Goal: Task Accomplishment & Management: Manage account settings

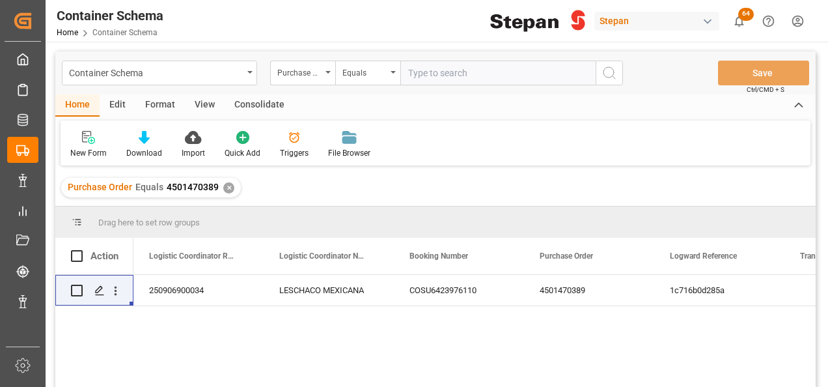
click at [226, 189] on div "✕" at bounding box center [228, 187] width 11 height 11
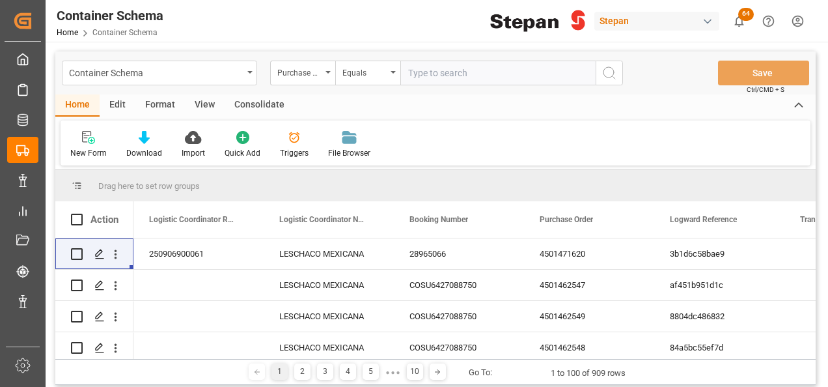
click at [418, 72] on input "text" at bounding box center [497, 73] width 195 height 25
paste input "4501451543"
type input "4501451543"
click at [608, 69] on icon "search button" at bounding box center [609, 73] width 16 height 16
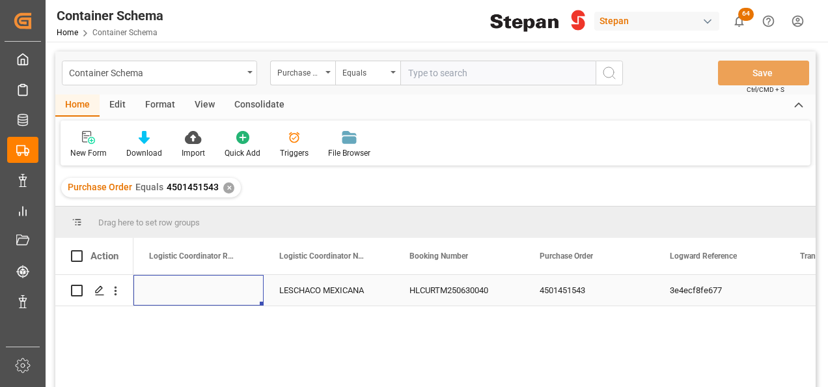
click at [226, 291] on div "Press SPACE to select this row." at bounding box center [198, 290] width 130 height 31
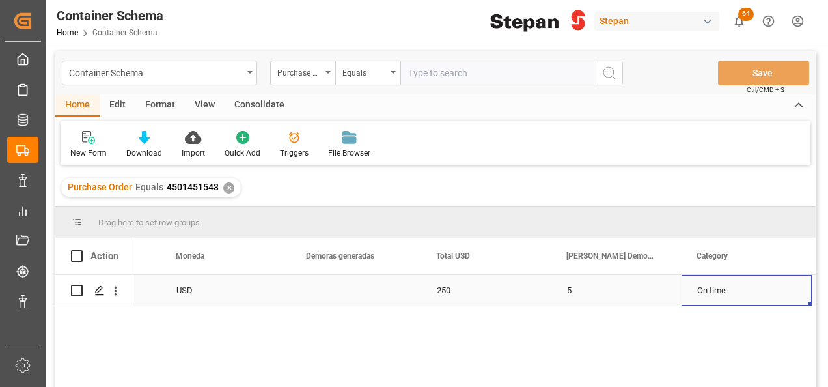
scroll to position [0, 1925]
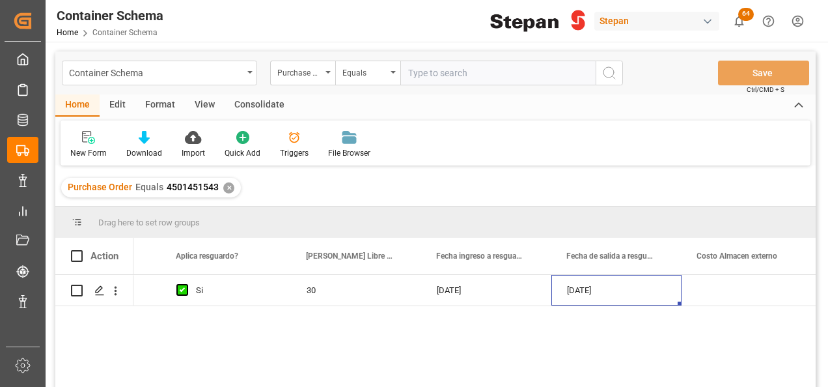
click at [227, 186] on div "✕" at bounding box center [228, 187] width 11 height 11
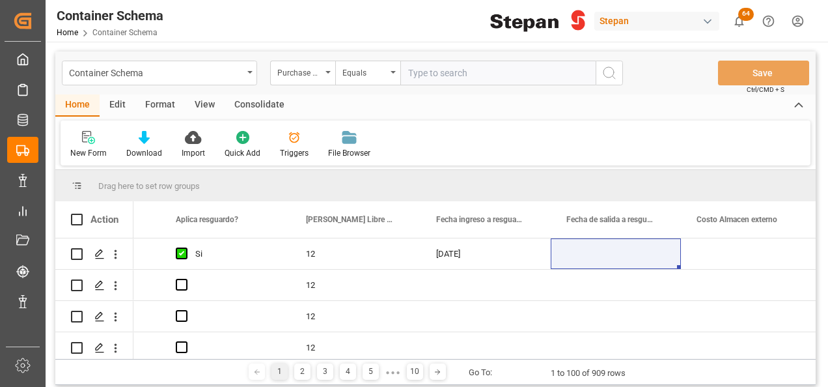
scroll to position [0, 7132]
click at [142, 137] on icon at bounding box center [144, 137] width 11 height 13
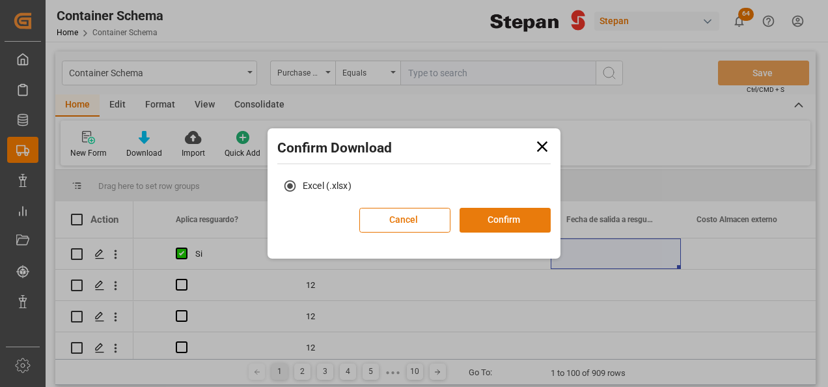
click at [495, 219] on button "Confirm" at bounding box center [504, 220] width 91 height 25
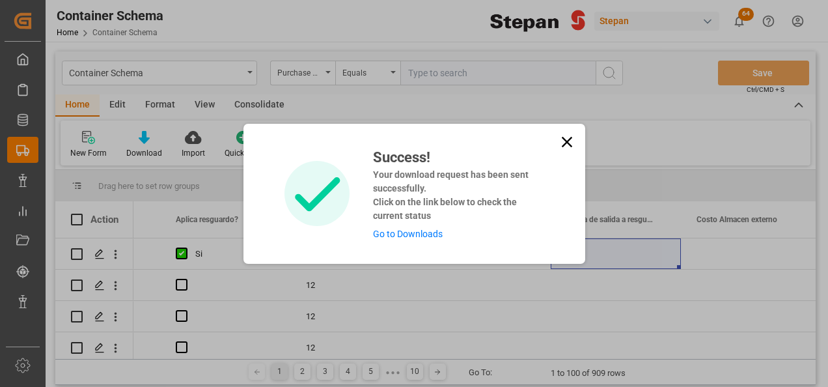
click at [405, 232] on link "Go to Downloads" at bounding box center [408, 233] width 70 height 10
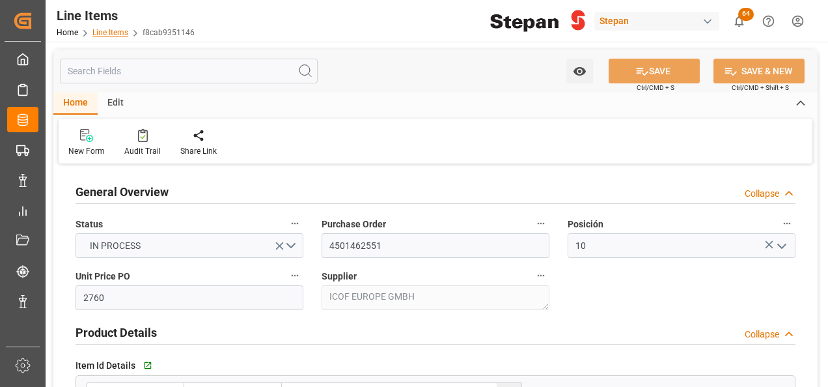
click at [109, 30] on link "Line Items" at bounding box center [110, 32] width 36 height 9
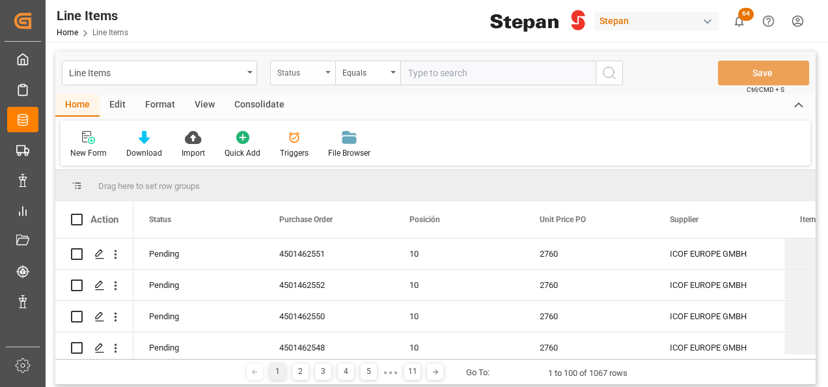
click at [325, 70] on div "Status" at bounding box center [302, 73] width 65 height 25
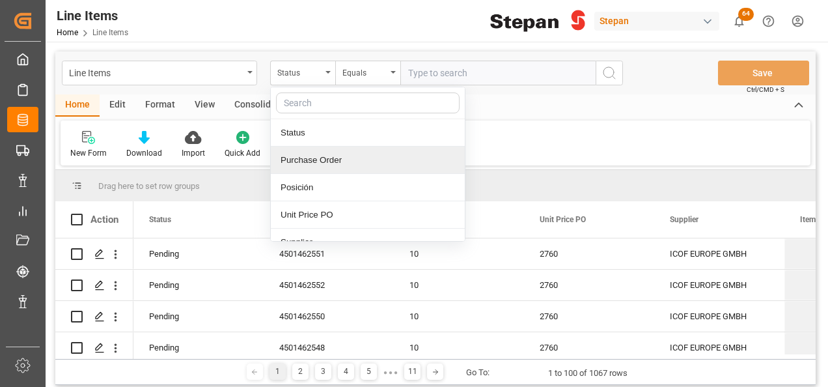
click at [303, 162] on div "Purchase Order" at bounding box center [368, 159] width 194 height 27
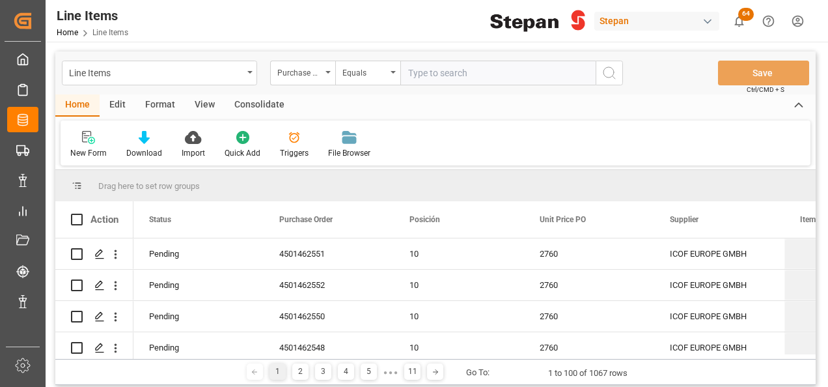
click at [105, 33] on span "Line Items" at bounding box center [110, 32] width 36 height 9
click at [251, 79] on div "Line Items" at bounding box center [159, 73] width 195 height 25
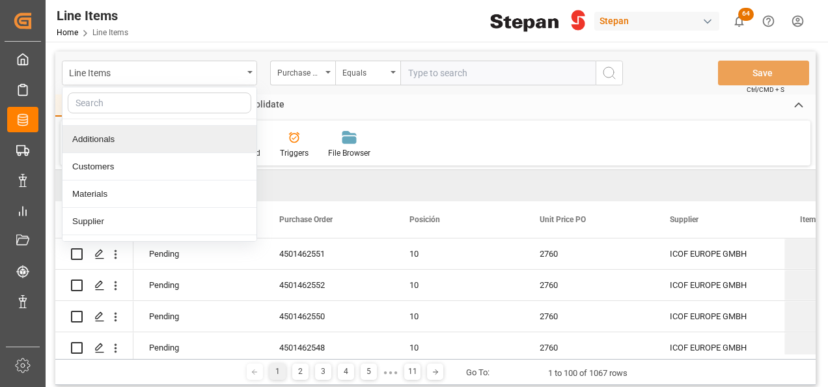
scroll to position [65, 0]
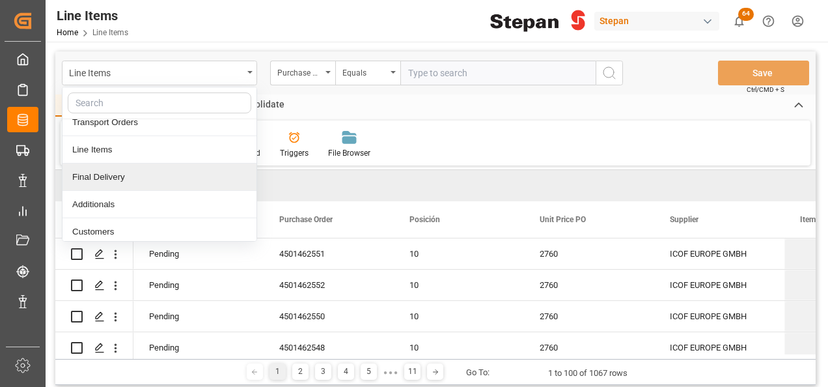
click at [103, 171] on div "Final Delivery" at bounding box center [159, 176] width 194 height 27
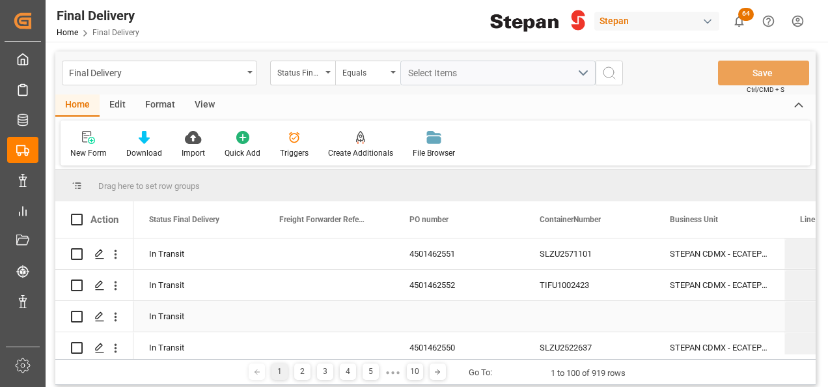
click at [446, 310] on div "Press SPACE to select this row." at bounding box center [459, 316] width 130 height 31
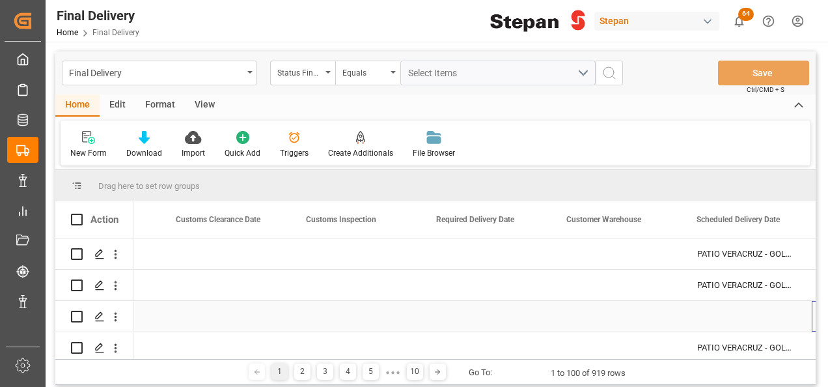
scroll to position [0, 1405]
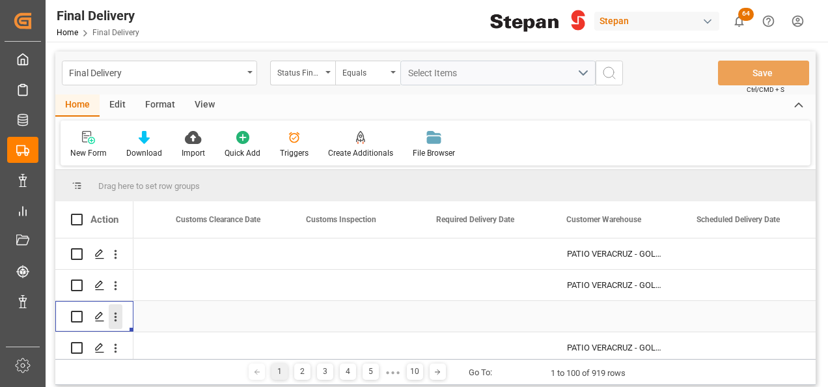
click at [116, 317] on icon "open menu" at bounding box center [116, 316] width 3 height 9
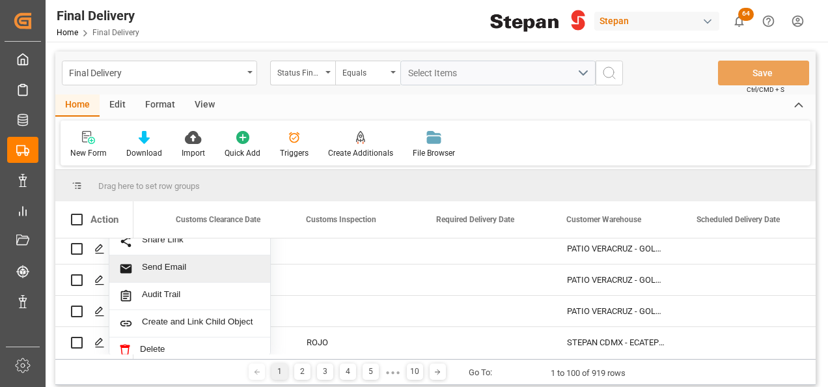
scroll to position [32, 0]
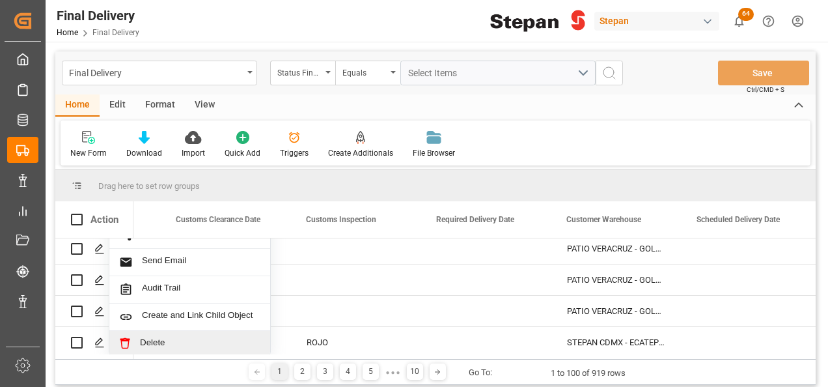
click at [159, 342] on span "Delete" at bounding box center [200, 343] width 120 height 12
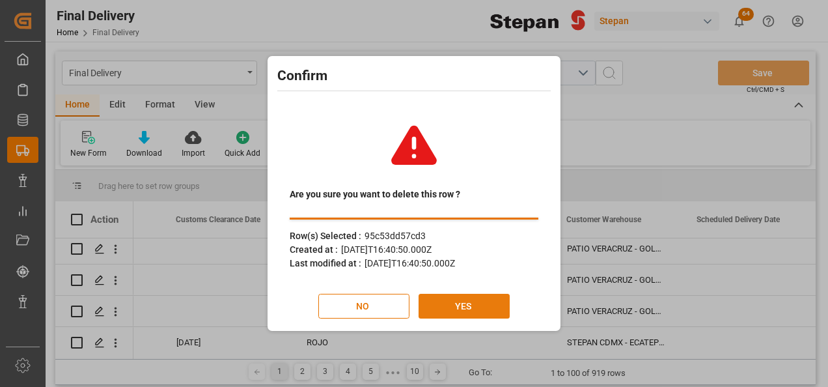
click at [439, 300] on button "YES" at bounding box center [463, 305] width 91 height 25
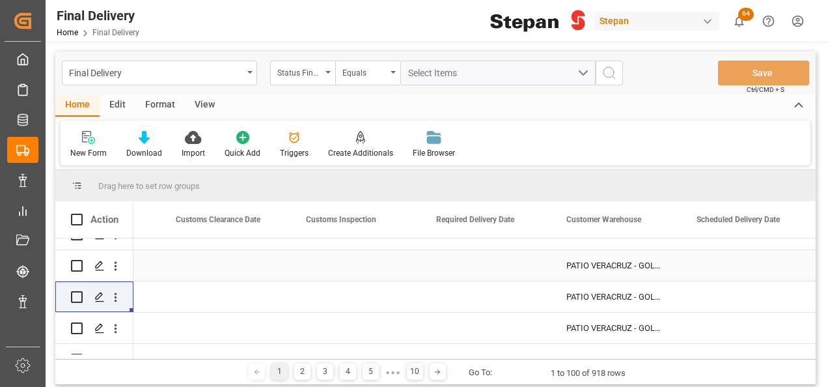
scroll to position [0, 0]
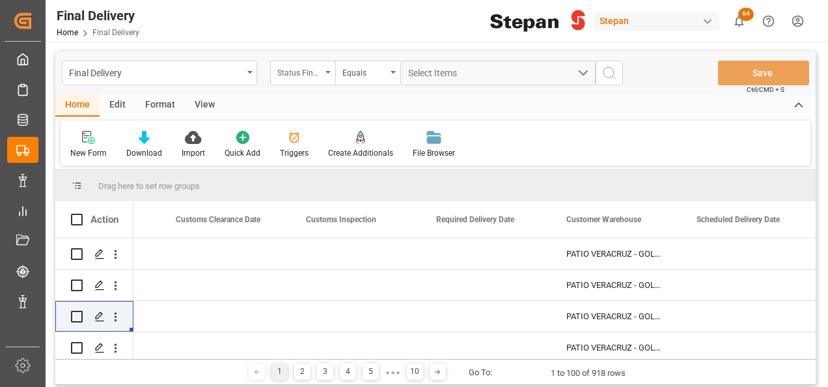
click at [325, 72] on icon "open menu" at bounding box center [327, 72] width 5 height 3
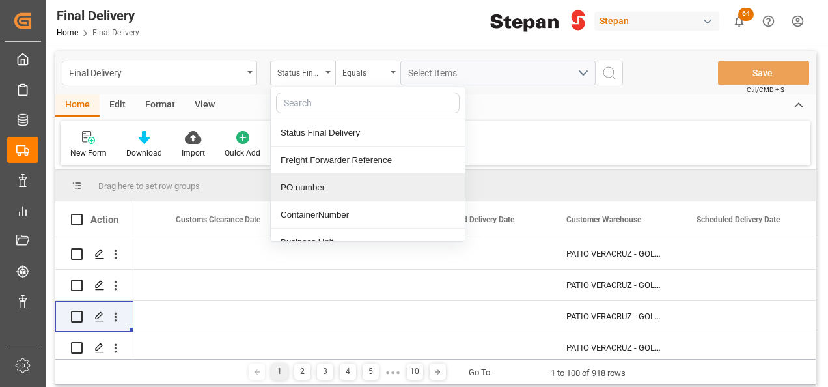
click at [328, 185] on div "PO number" at bounding box center [368, 187] width 194 height 27
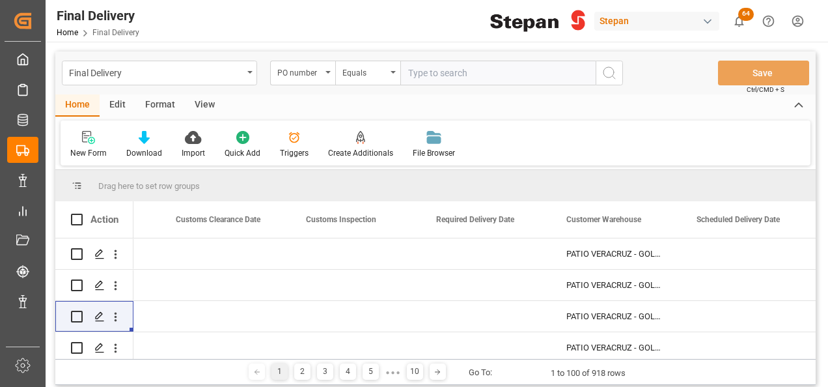
click at [432, 72] on input "text" at bounding box center [497, 73] width 195 height 25
type input "4501451543"
click at [609, 77] on circle "search button" at bounding box center [608, 72] width 10 height 10
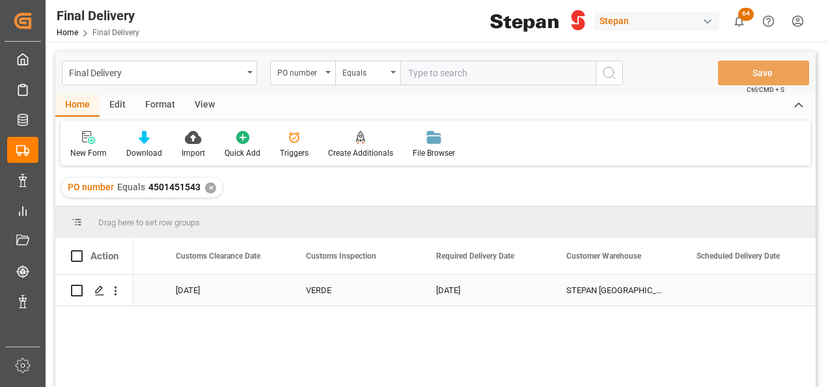
click at [306, 294] on div "VERDE" at bounding box center [355, 290] width 99 height 30
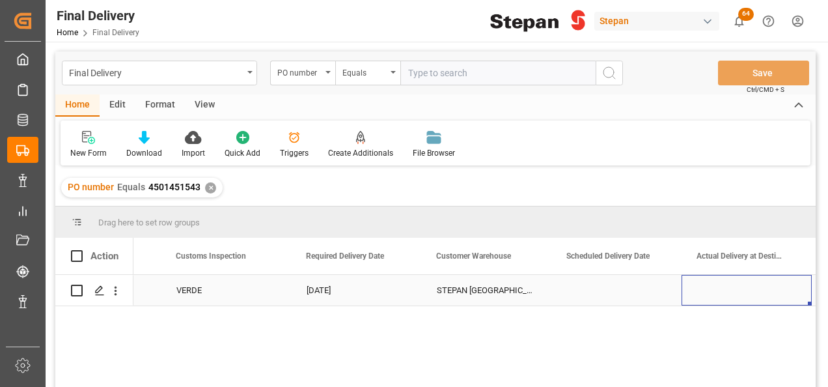
scroll to position [0, 1665]
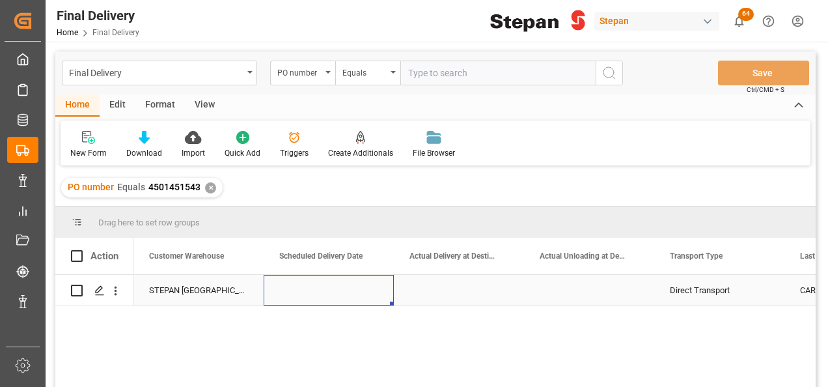
click at [306, 294] on div "Press SPACE to select this row." at bounding box center [329, 290] width 130 height 31
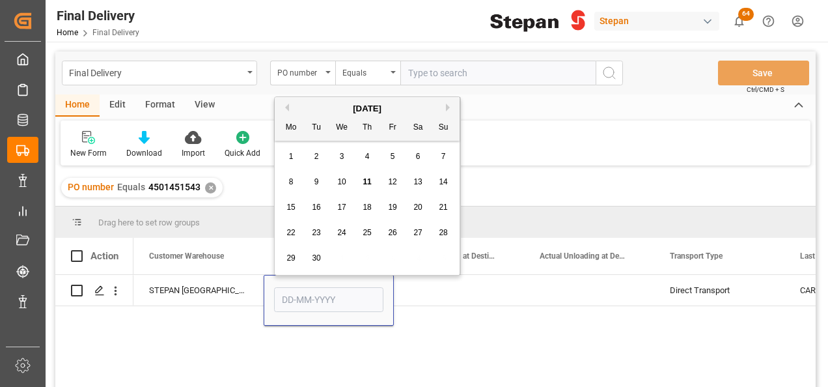
click at [364, 183] on span "11" at bounding box center [366, 181] width 8 height 9
type input "[DATE]"
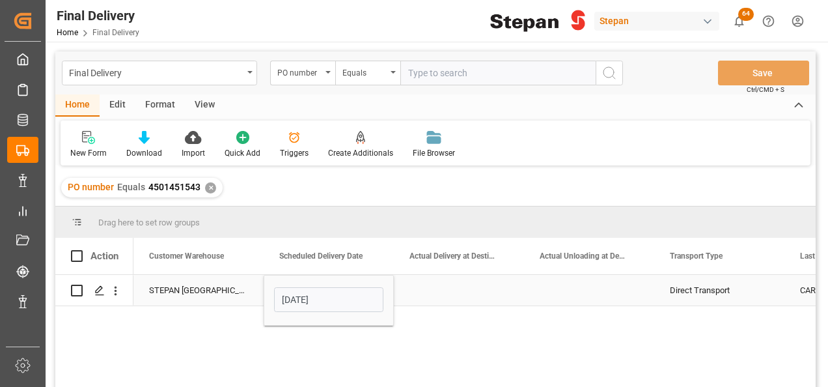
click at [440, 289] on div "Press SPACE to select this row." at bounding box center [459, 290] width 130 height 31
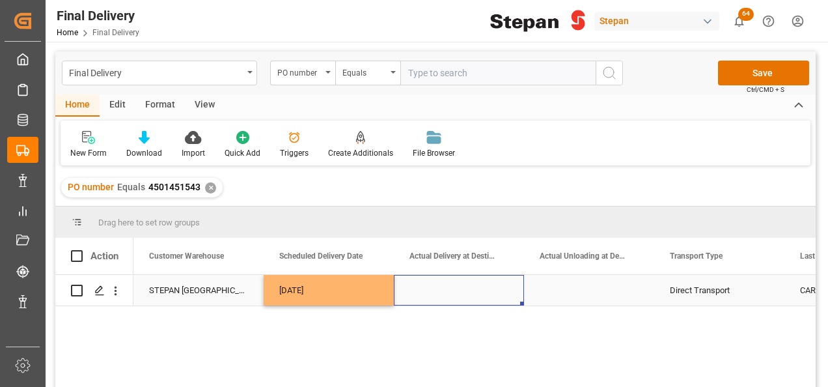
click at [349, 295] on div "[DATE]" at bounding box center [329, 290] width 130 height 31
drag, startPoint x: 392, startPoint y: 302, endPoint x: 492, endPoint y: 298, distance: 100.3
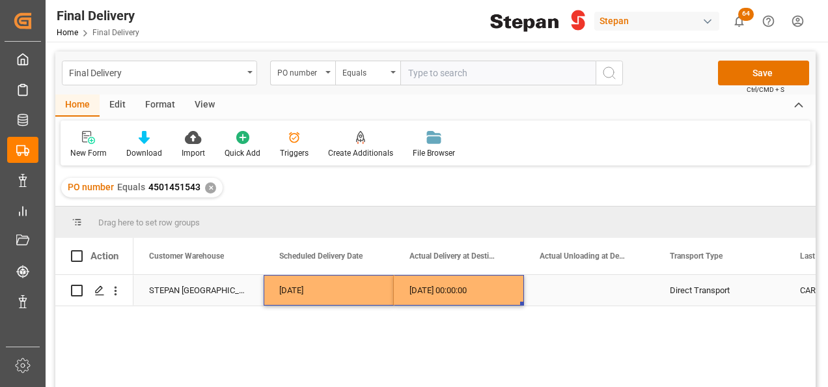
click at [573, 292] on div "Press SPACE to select this row." at bounding box center [589, 290] width 130 height 31
click at [482, 290] on div "11-09-2025 00:00:00" at bounding box center [459, 290] width 130 height 31
click at [752, 85] on span "Ctrl/CMD + S" at bounding box center [765, 90] width 38 height 10
click at [771, 73] on button "Save" at bounding box center [763, 73] width 91 height 25
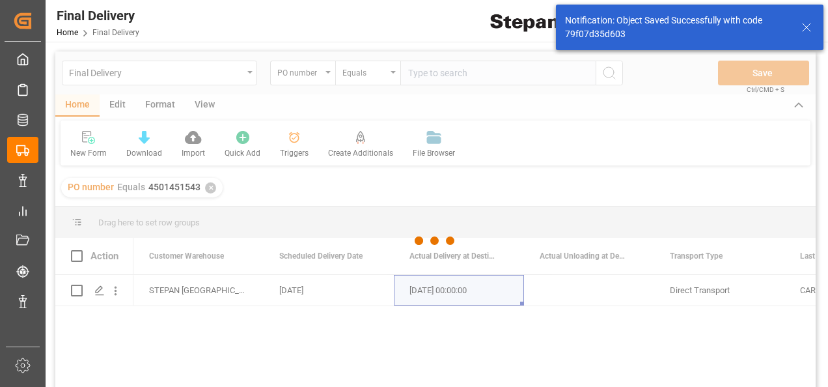
click at [586, 290] on div at bounding box center [435, 240] width 760 height 379
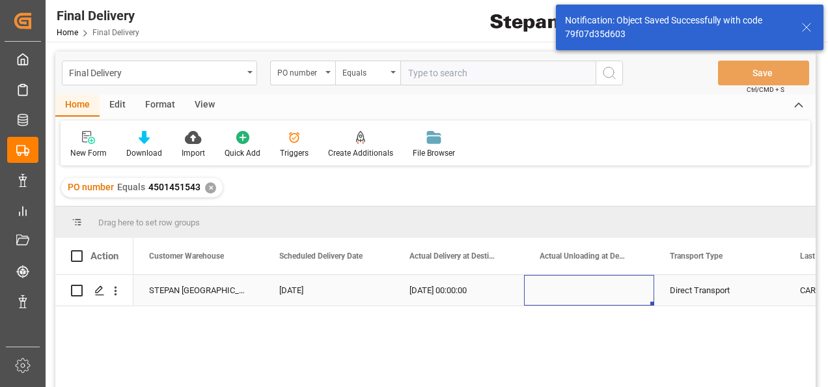
click at [586, 290] on div "Press SPACE to select this row." at bounding box center [589, 290] width 130 height 31
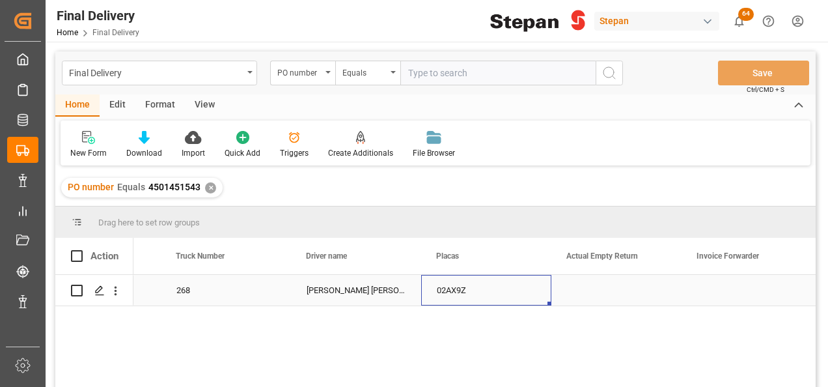
click at [495, 295] on div "02AX9Z" at bounding box center [486, 290] width 130 height 31
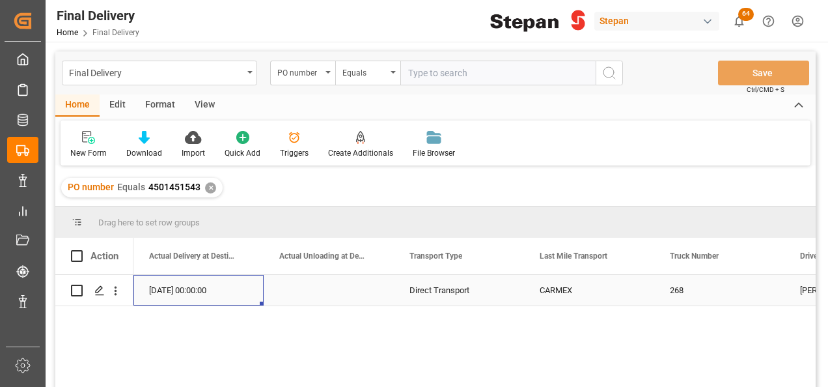
scroll to position [0, 1952]
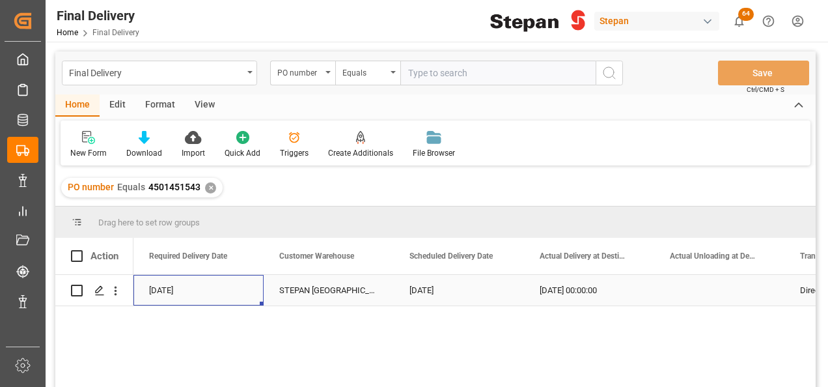
click at [433, 290] on div "[DATE]" at bounding box center [459, 290] width 130 height 31
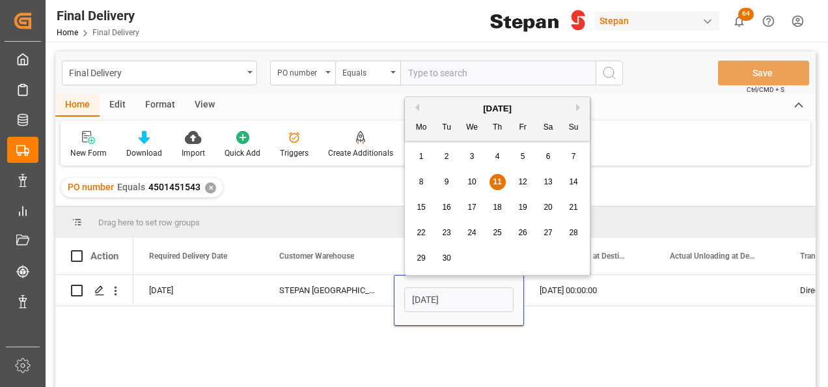
click at [472, 180] on span "10" at bounding box center [471, 181] width 8 height 9
type input "10-09-2025"
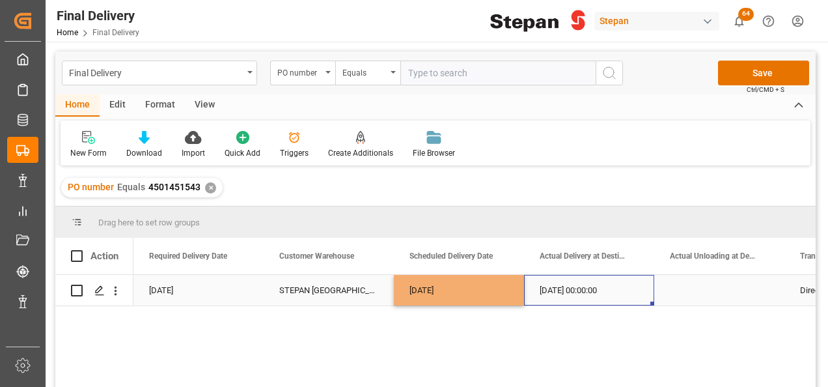
click at [571, 287] on div "11-09-2025 00:00:00" at bounding box center [589, 290] width 130 height 31
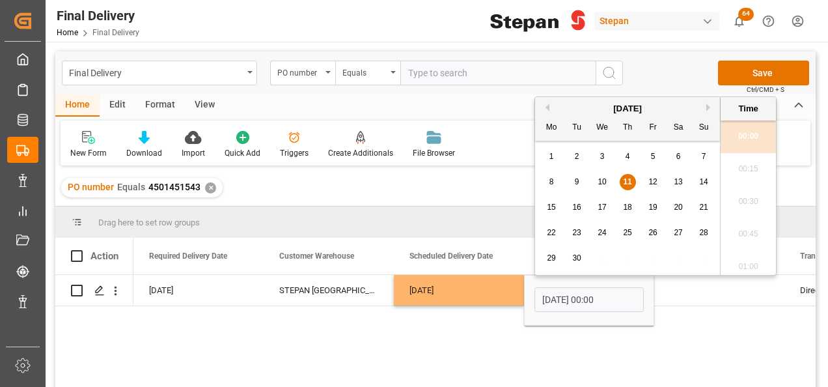
click at [602, 184] on span "10" at bounding box center [601, 181] width 8 height 9
type input "10-09-2025 00:00"
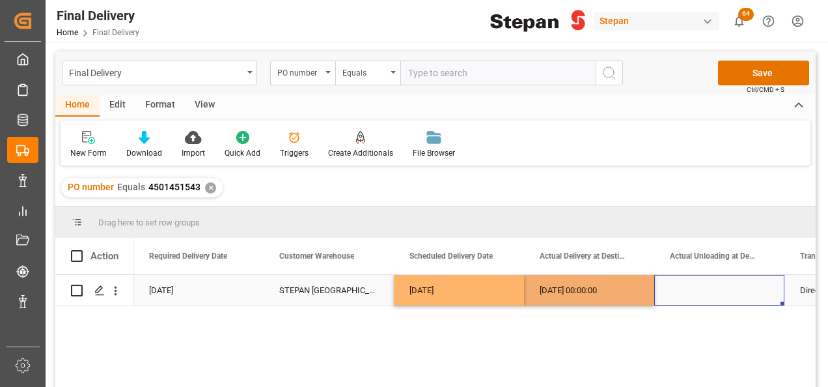
click at [677, 293] on div "Press SPACE to select this row." at bounding box center [719, 290] width 130 height 31
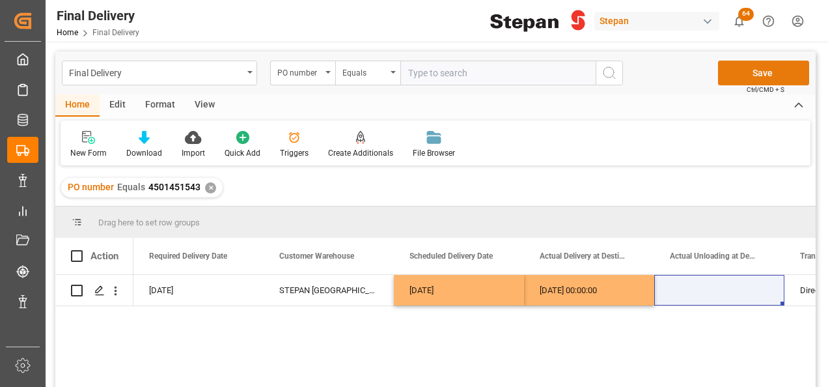
click at [759, 68] on button "Save" at bounding box center [763, 73] width 91 height 25
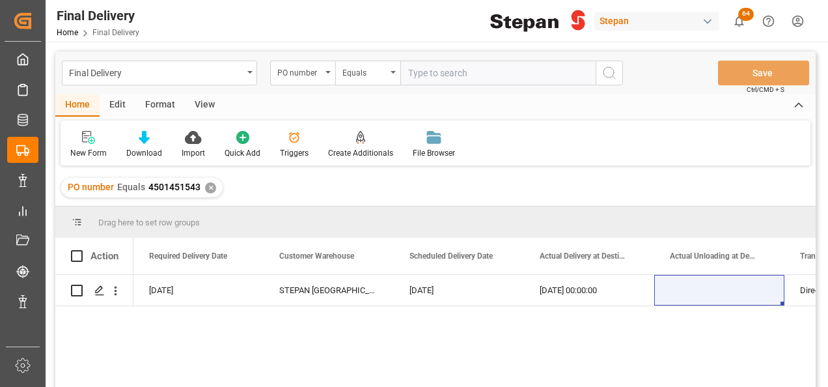
click at [208, 186] on div "✕" at bounding box center [210, 187] width 11 height 11
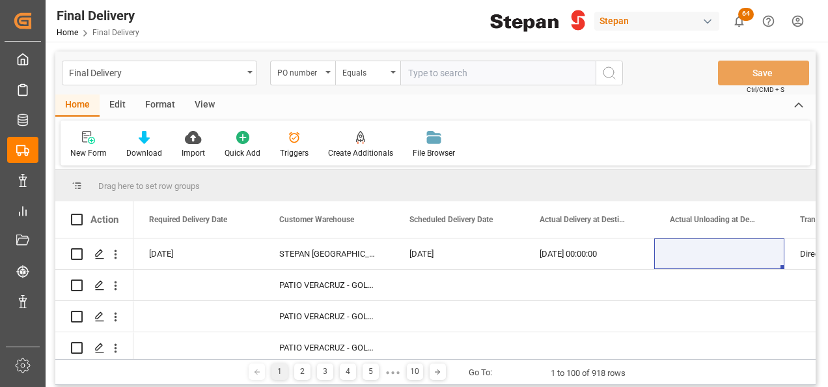
click at [414, 68] on input "text" at bounding box center [497, 73] width 195 height 25
paste input "4501471621"
type input "4501471621"
click at [603, 73] on circle "search button" at bounding box center [608, 72] width 10 height 10
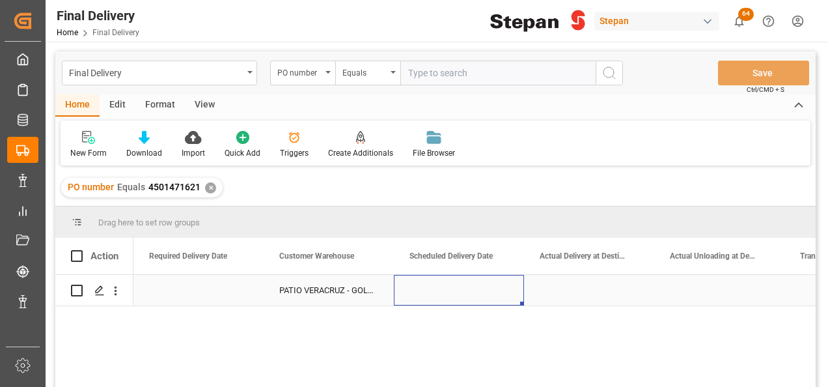
click at [415, 291] on div "Press SPACE to select this row." at bounding box center [459, 290] width 130 height 31
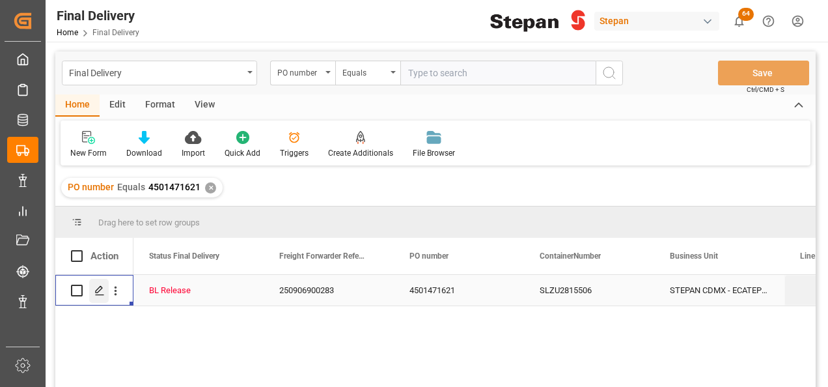
click at [99, 292] on icon "Press SPACE to select this row." at bounding box center [99, 290] width 10 height 10
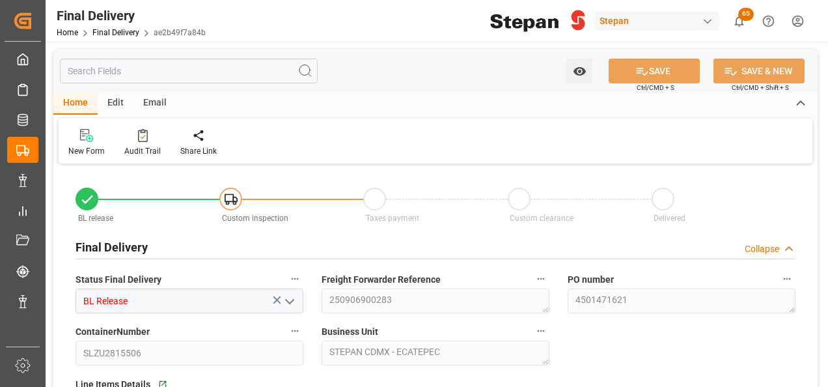
type input "05-09-2025"
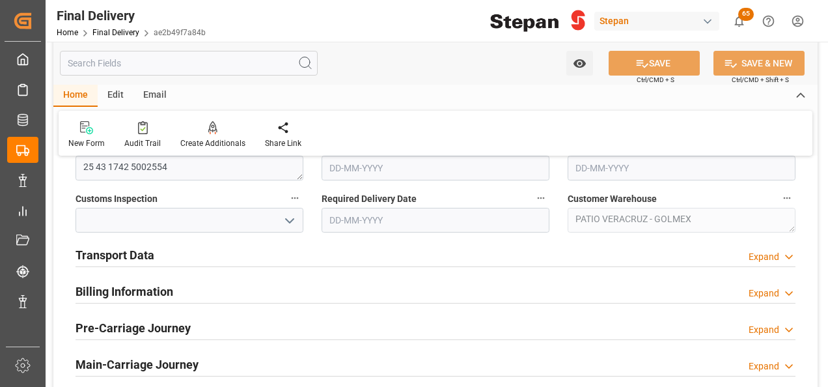
scroll to position [456, 0]
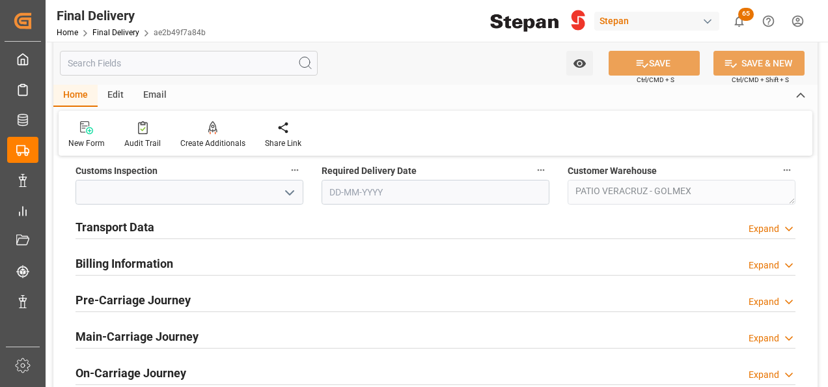
click at [94, 233] on h2 "Transport Data" at bounding box center [114, 227] width 79 height 18
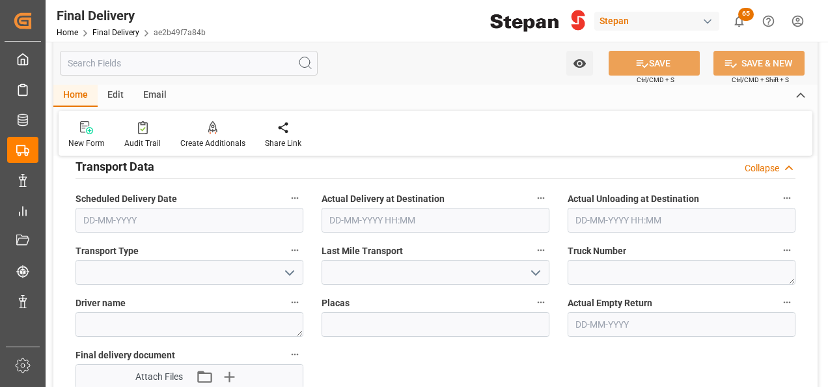
scroll to position [586, 0]
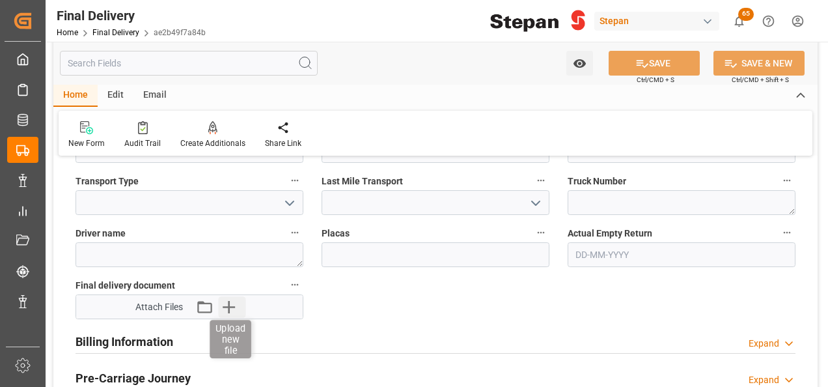
click at [225, 309] on icon "button" at bounding box center [229, 306] width 21 height 21
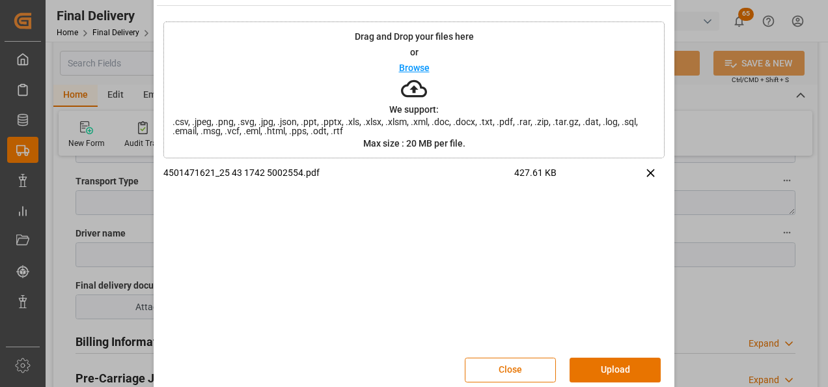
scroll to position [51, 0]
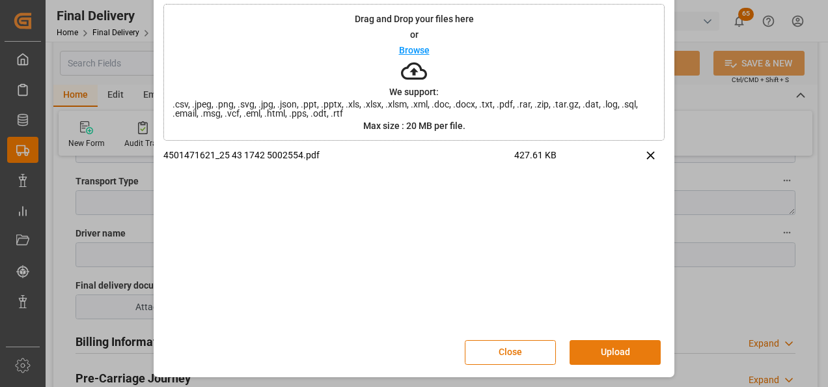
click at [594, 355] on button "Upload" at bounding box center [614, 352] width 91 height 25
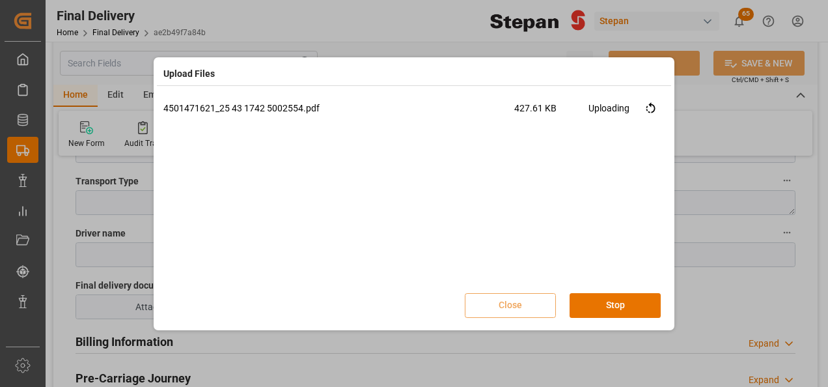
scroll to position [0, 0]
click at [610, 302] on button "Done" at bounding box center [614, 305] width 91 height 25
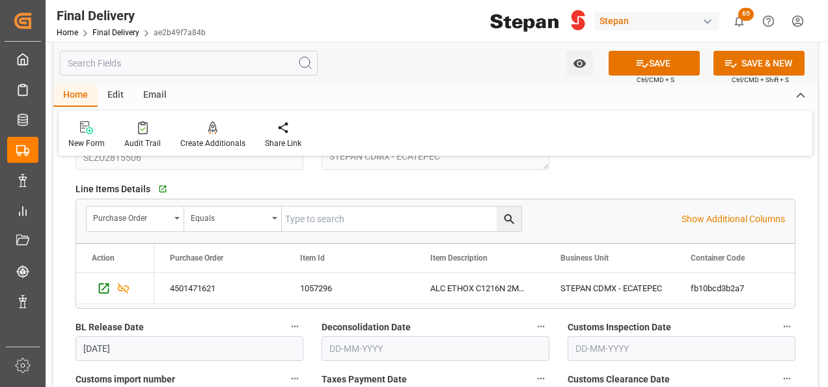
scroll to position [260, 0]
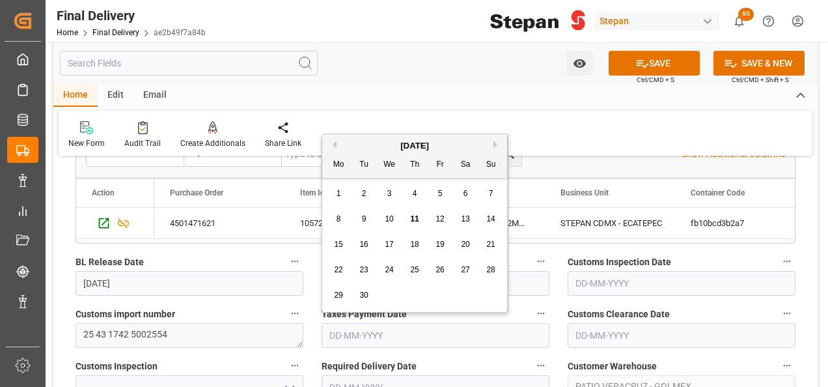
click at [348, 333] on input "text" at bounding box center [435, 335] width 228 height 25
click at [357, 135] on div "[DATE] Mo Tu We Th Fr Sa Su" at bounding box center [414, 156] width 185 height 44
click at [419, 220] on div "11" at bounding box center [415, 220] width 16 height 16
type input "[DATE]"
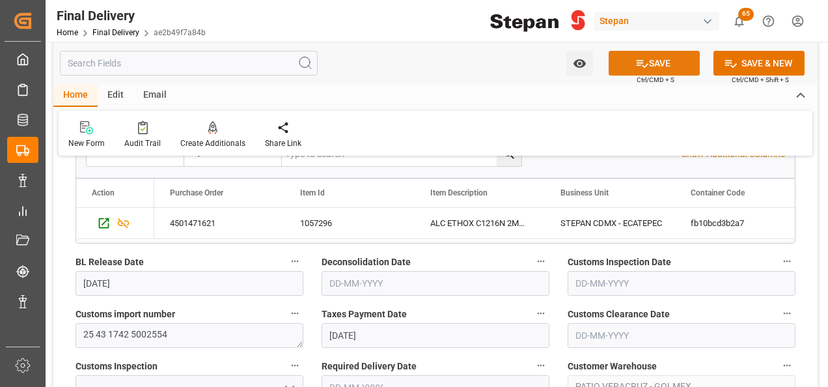
click at [657, 62] on button "SAVE" at bounding box center [653, 63] width 91 height 25
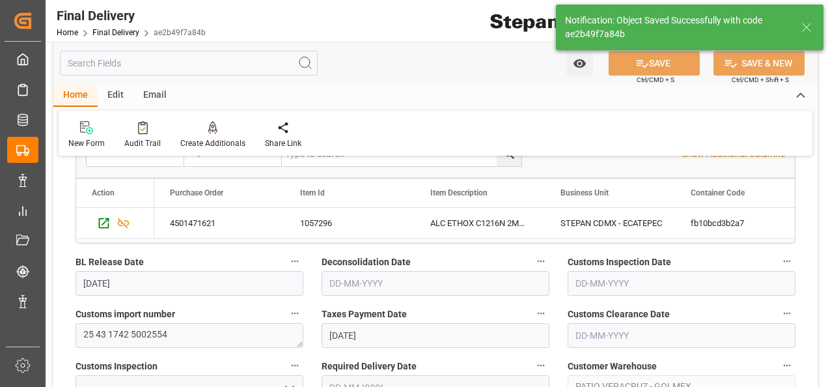
type input "Taxes paid"
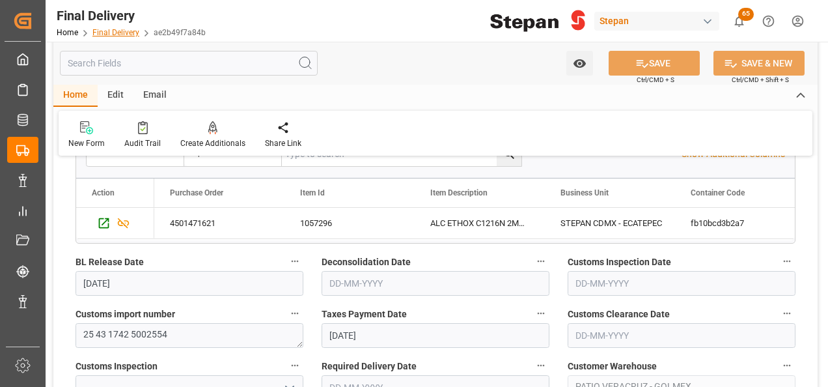
click at [117, 29] on link "Final Delivery" at bounding box center [115, 32] width 47 height 9
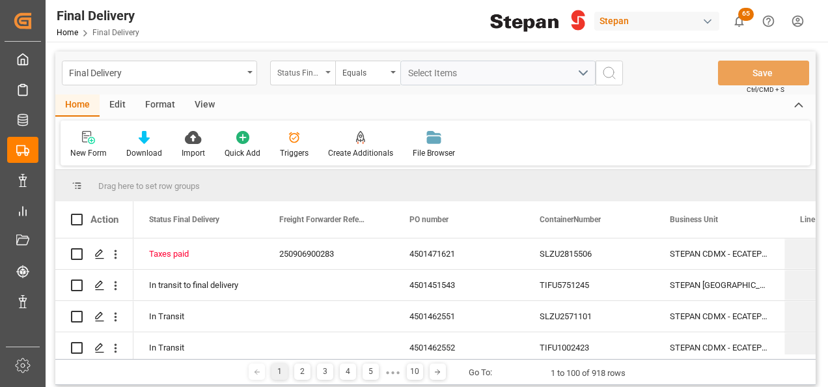
click at [327, 65] on div "Status Final Delivery" at bounding box center [302, 73] width 65 height 25
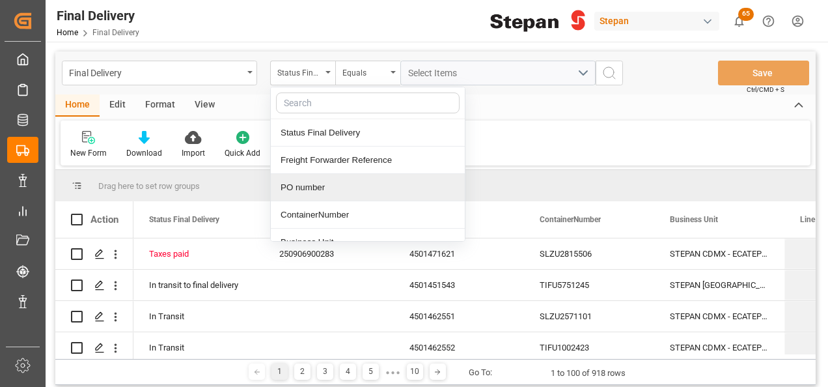
drag, startPoint x: 310, startPoint y: 189, endPoint x: 365, endPoint y: 148, distance: 68.3
click at [310, 189] on div "PO number" at bounding box center [368, 187] width 194 height 27
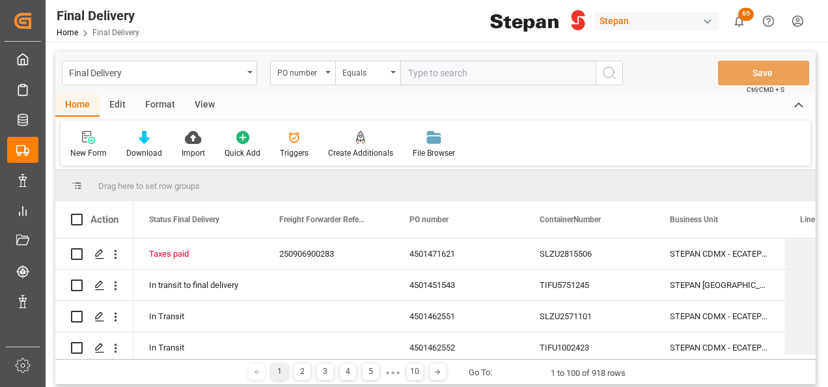
click at [427, 79] on input "text" at bounding box center [497, 73] width 195 height 25
type input "4501468587"
click at [608, 69] on icon "search button" at bounding box center [609, 73] width 16 height 16
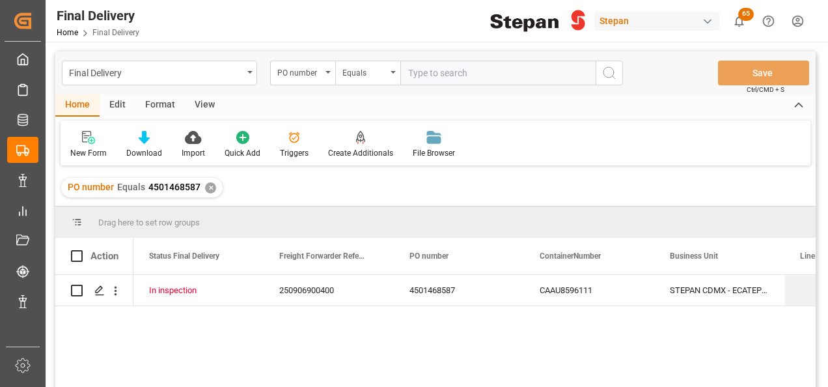
click at [212, 187] on div "✕" at bounding box center [210, 187] width 11 height 11
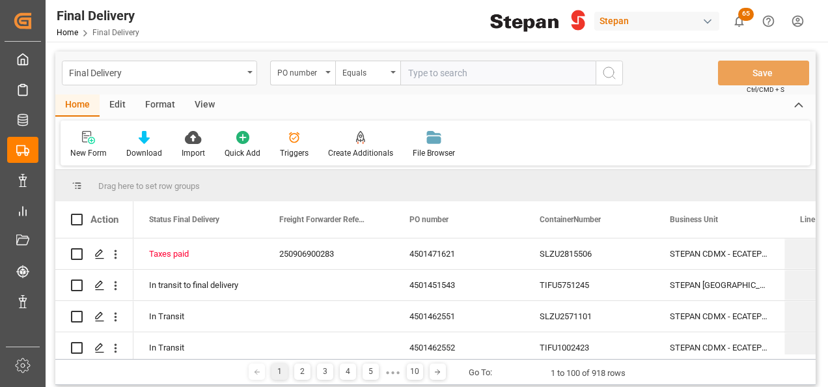
click at [246, 75] on div "Final Delivery" at bounding box center [159, 73] width 195 height 25
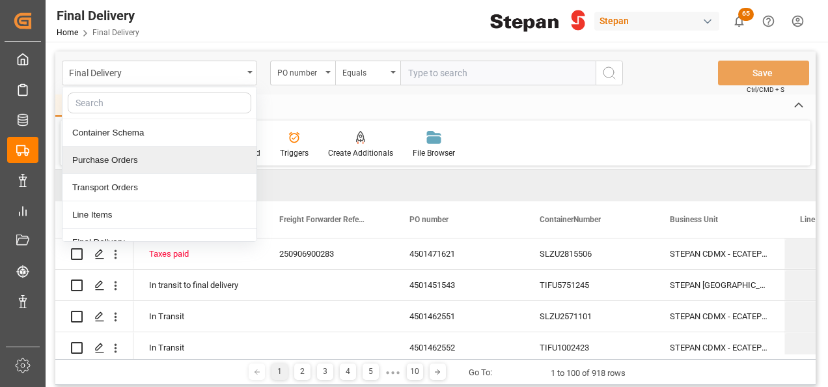
drag, startPoint x: 124, startPoint y: 160, endPoint x: 132, endPoint y: 160, distance: 8.5
click at [123, 160] on div "Purchase Orders" at bounding box center [159, 159] width 194 height 27
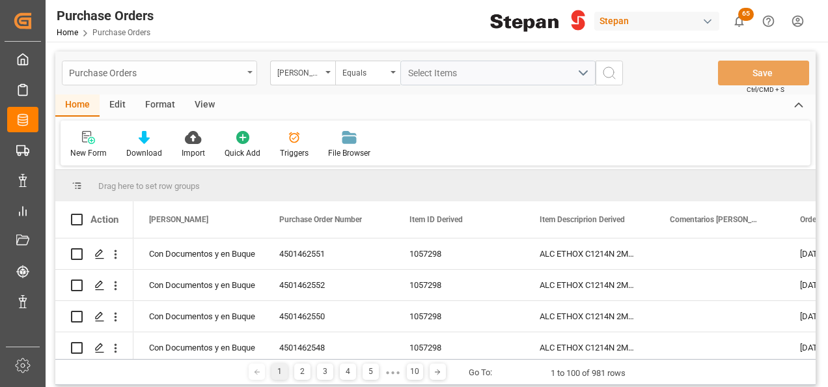
click at [234, 69] on div "Purchase Orders" at bounding box center [156, 72] width 174 height 16
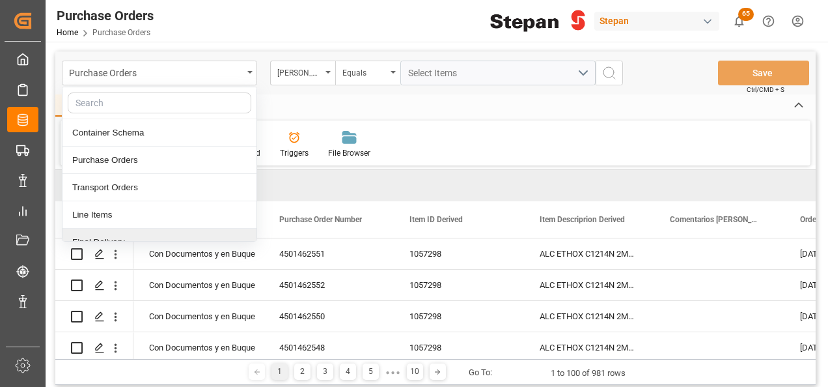
click at [85, 236] on div "Final Delivery" at bounding box center [159, 241] width 194 height 27
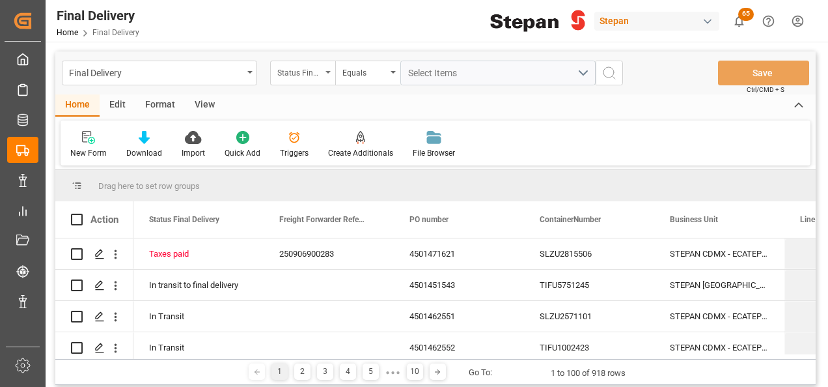
click at [324, 68] on div "Status Final Delivery" at bounding box center [302, 73] width 65 height 25
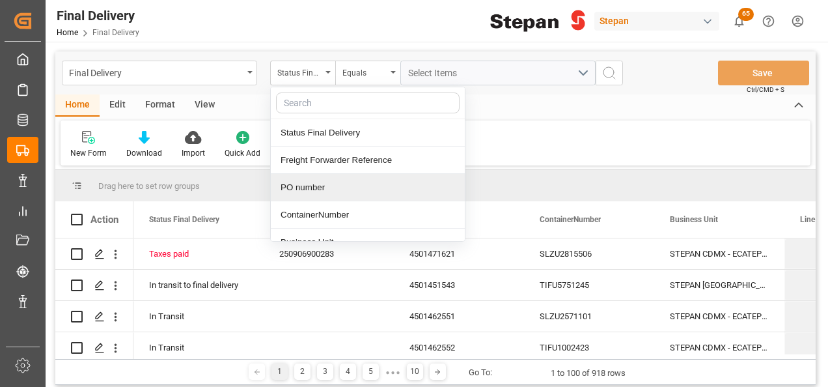
click at [307, 189] on div "PO number" at bounding box center [368, 187] width 194 height 27
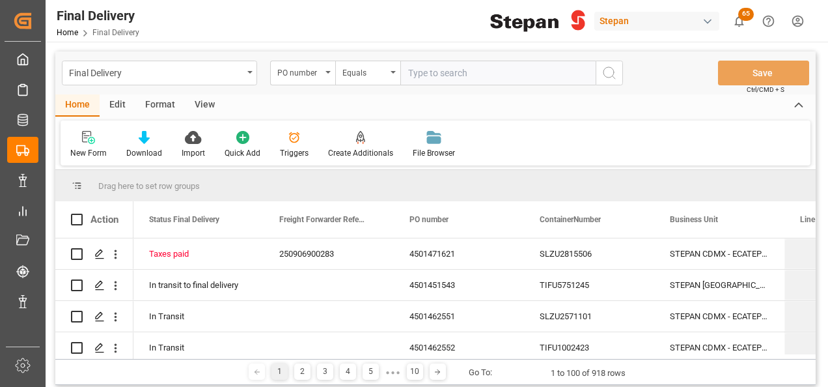
click at [405, 69] on input "text" at bounding box center [497, 73] width 195 height 25
type input "4501468587"
click at [605, 71] on icon "search button" at bounding box center [609, 73] width 16 height 16
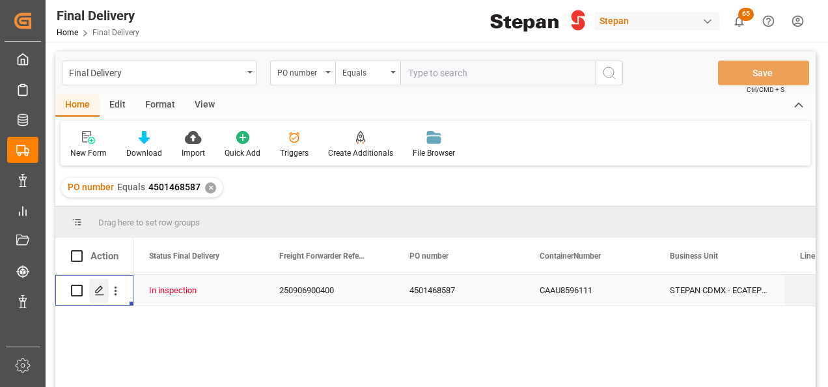
click at [100, 289] on polygon "Press SPACE to select this row." at bounding box center [99, 289] width 7 height 7
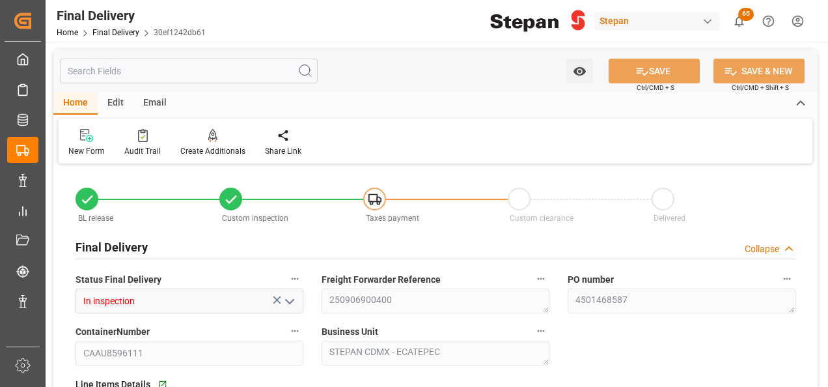
type input "04-09-2025"
type input "10-09-2025"
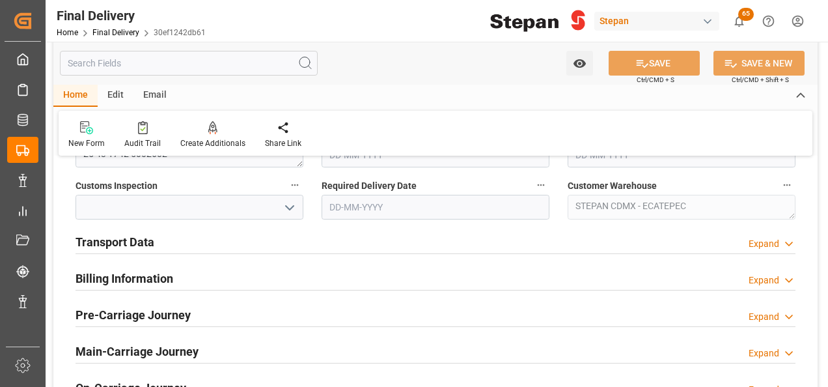
scroll to position [456, 0]
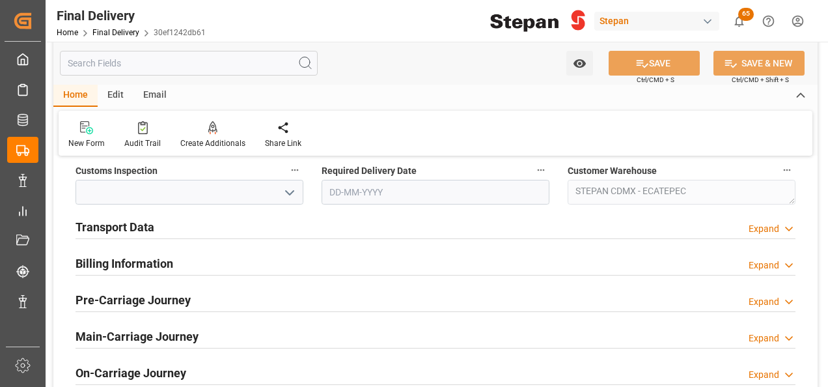
click at [89, 216] on div "Transport Data" at bounding box center [114, 225] width 79 height 25
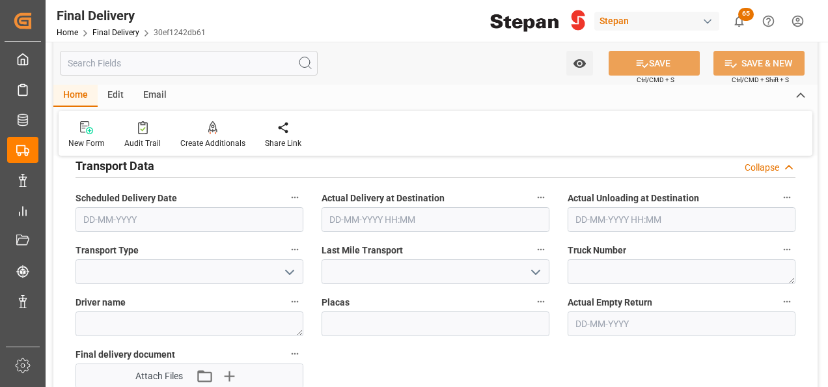
scroll to position [651, 0]
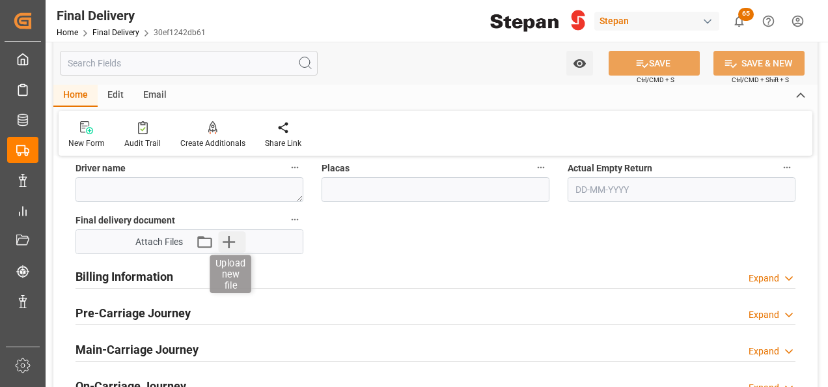
click at [228, 242] on icon "button" at bounding box center [229, 242] width 12 height 12
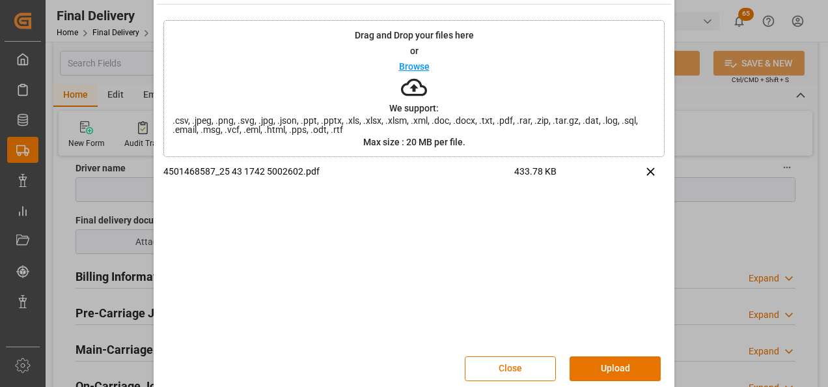
scroll to position [51, 0]
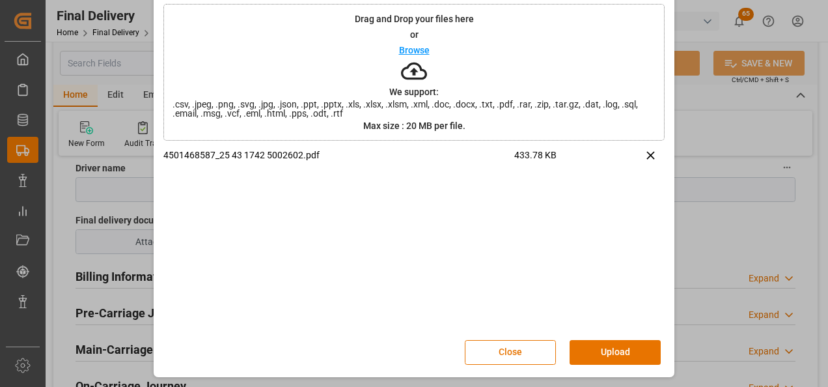
click at [629, 355] on button "Upload" at bounding box center [614, 352] width 91 height 25
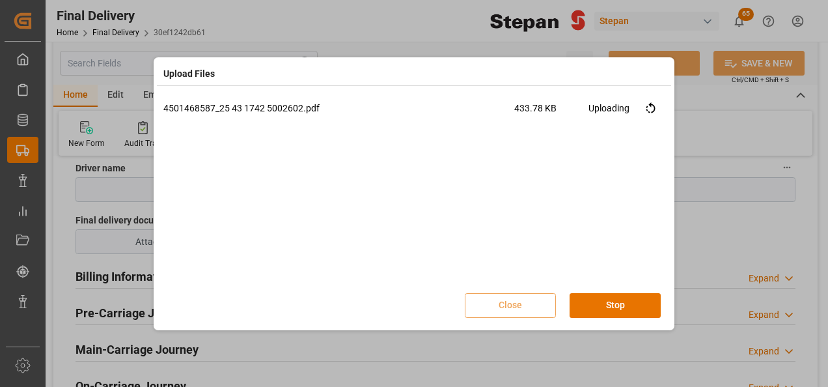
scroll to position [0, 0]
click at [607, 298] on button "Done" at bounding box center [614, 305] width 91 height 25
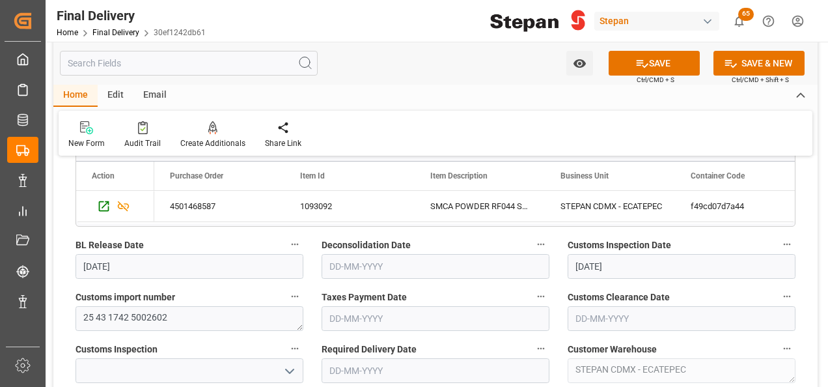
scroll to position [260, 0]
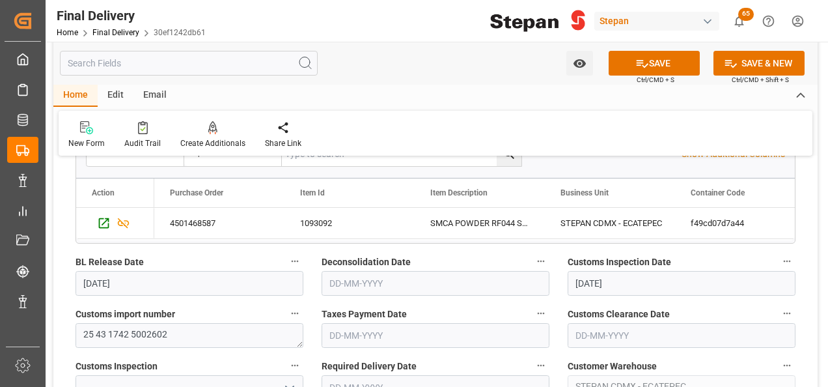
click at [363, 331] on input "text" at bounding box center [435, 335] width 228 height 25
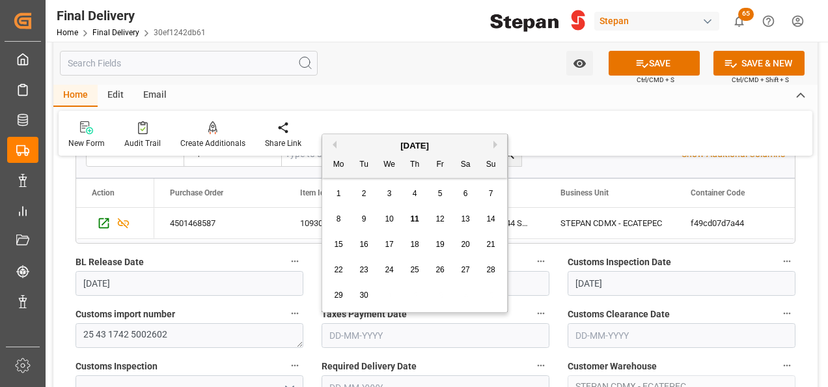
click at [359, 134] on div "[DATE] Mo Tu We Th Fr Sa Su" at bounding box center [414, 156] width 185 height 44
click at [418, 220] on span "11" at bounding box center [414, 218] width 8 height 9
type input "[DATE]"
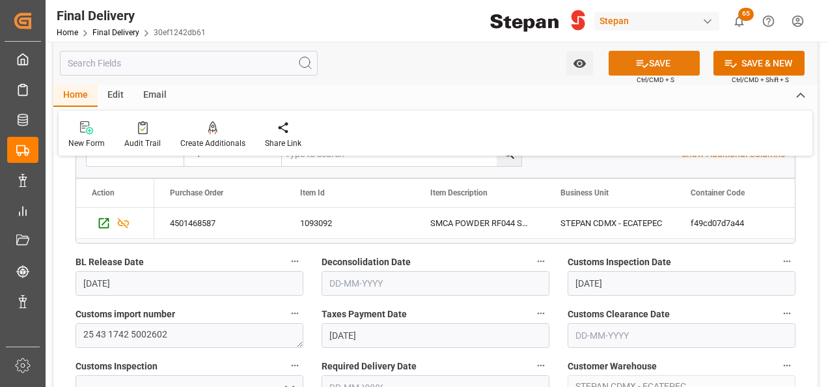
click at [651, 64] on button "SAVE" at bounding box center [653, 63] width 91 height 25
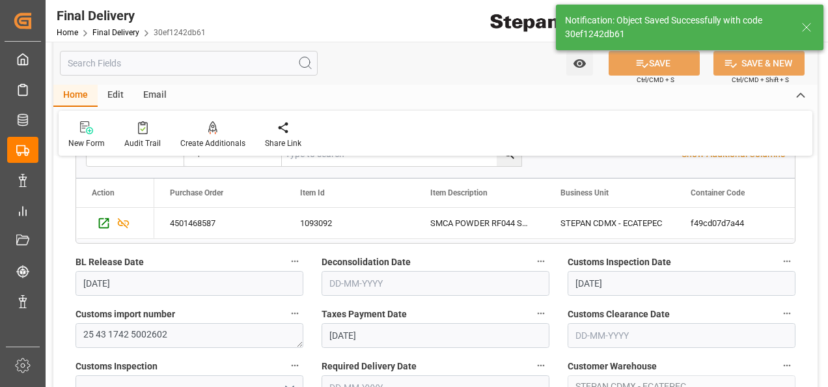
type input "Taxes paid"
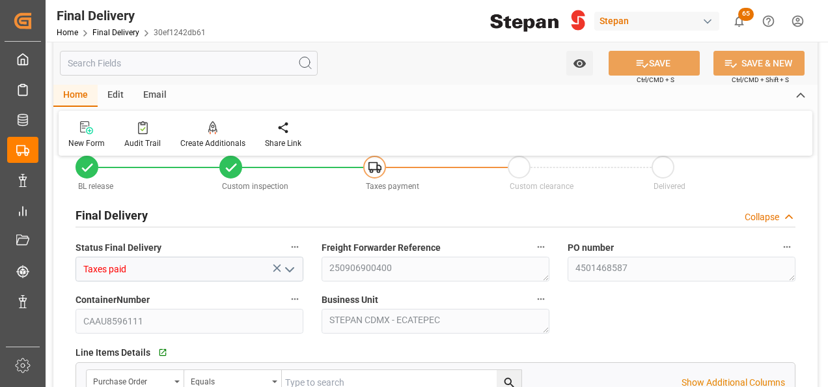
scroll to position [0, 0]
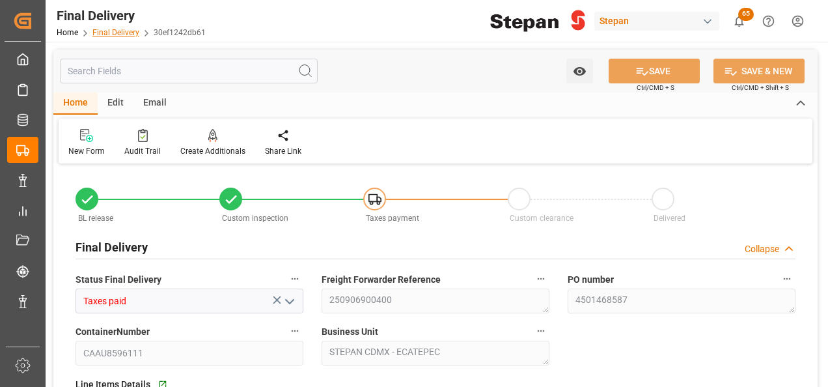
click at [105, 31] on link "Final Delivery" at bounding box center [115, 32] width 47 height 9
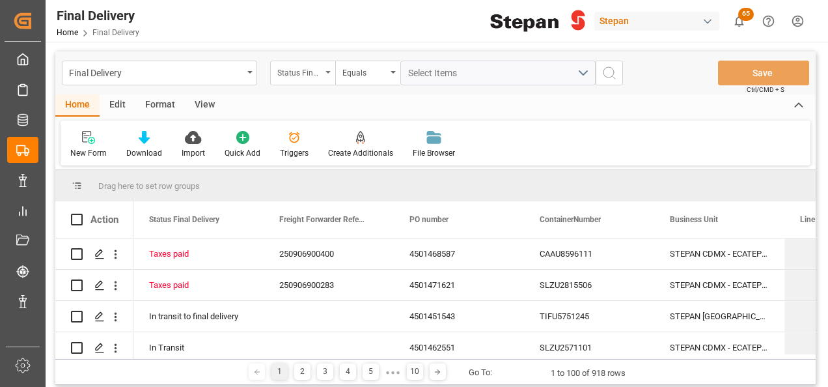
click at [324, 69] on div "Status Final Delivery" at bounding box center [302, 73] width 65 height 25
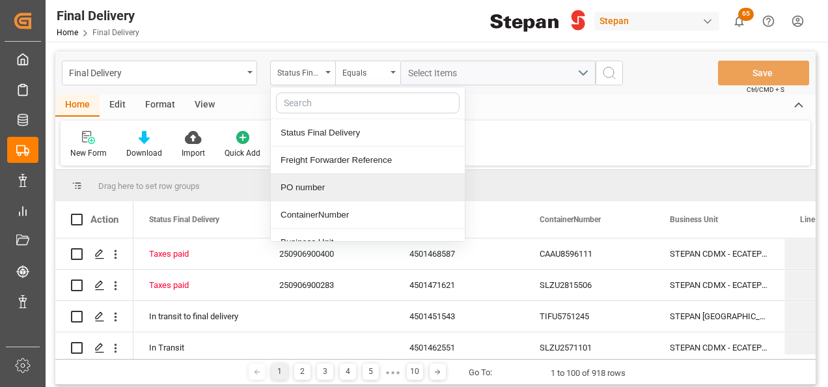
click at [308, 187] on div "PO number" at bounding box center [368, 187] width 194 height 27
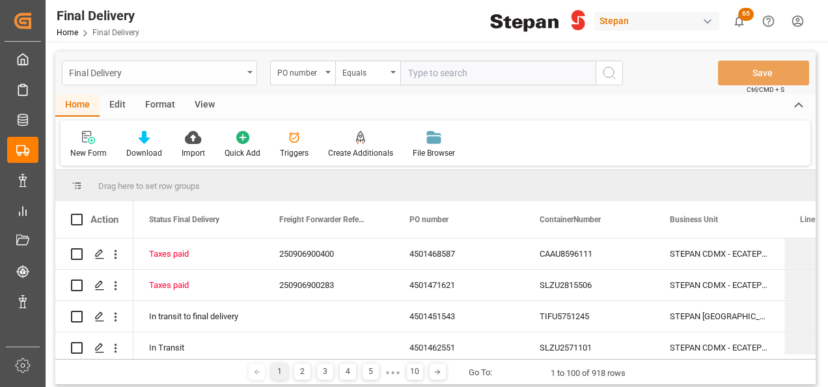
click at [246, 64] on div "Final Delivery" at bounding box center [159, 73] width 195 height 25
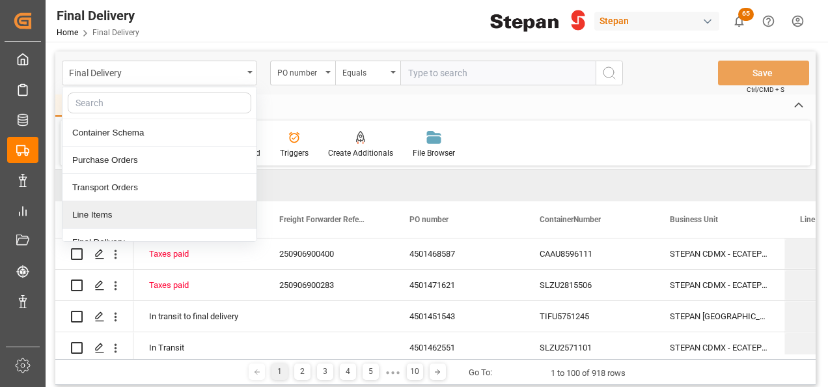
click at [107, 204] on div "Line Items" at bounding box center [159, 214] width 194 height 27
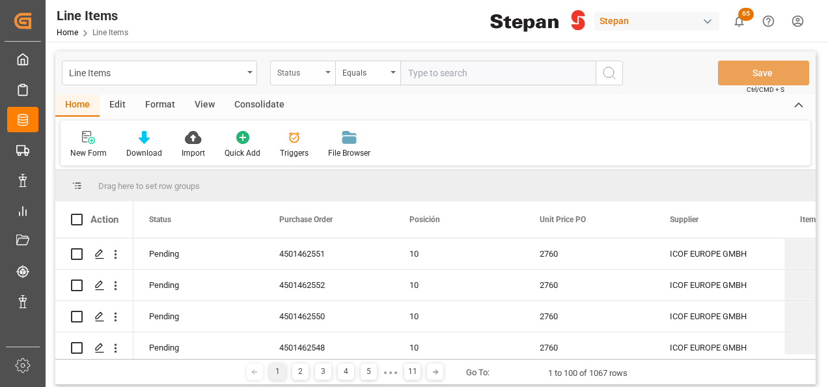
click at [327, 76] on div "Status" at bounding box center [302, 73] width 65 height 25
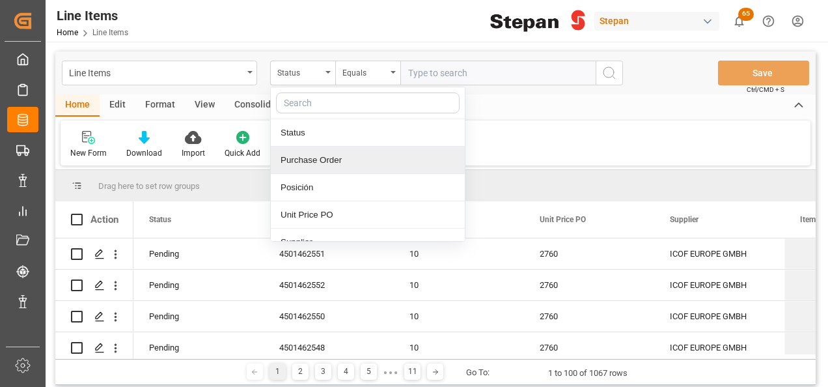
click at [301, 156] on div "Purchase Order" at bounding box center [368, 159] width 194 height 27
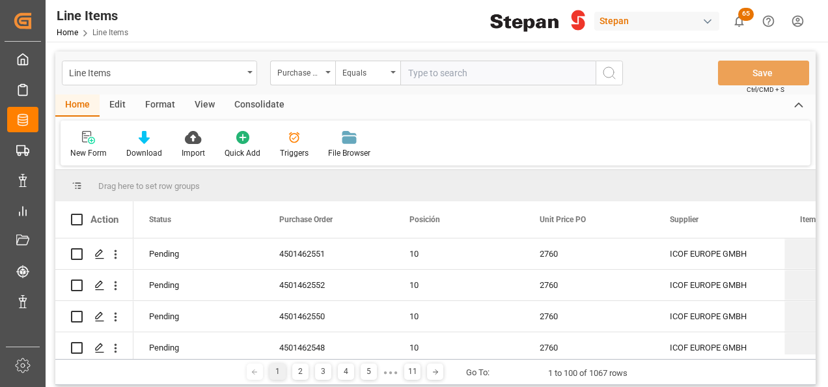
click at [414, 76] on input "text" at bounding box center [497, 73] width 195 height 25
paste input "4501459240"
type input "4501459240"
click at [610, 74] on icon "search button" at bounding box center [609, 73] width 16 height 16
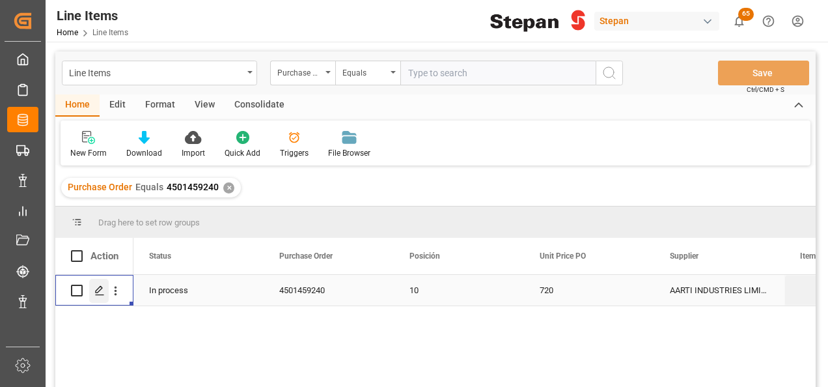
click at [96, 295] on div "Press SPACE to select this row." at bounding box center [99, 291] width 20 height 24
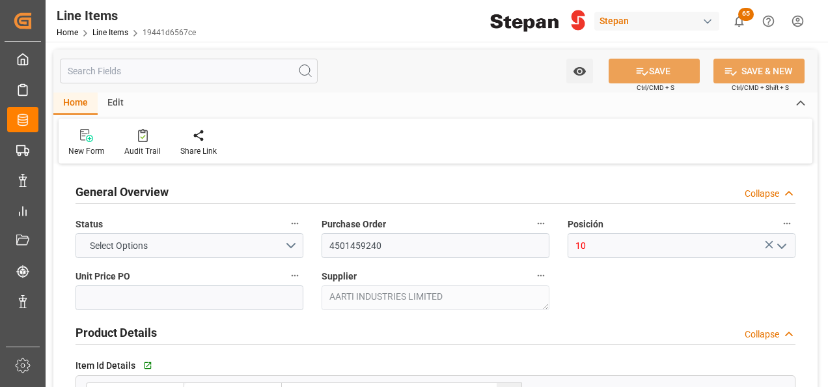
type input "720"
type input "12352401"
type input "25"
type input "31-07-2025 20:18"
type input "06-05-2025 13:32"
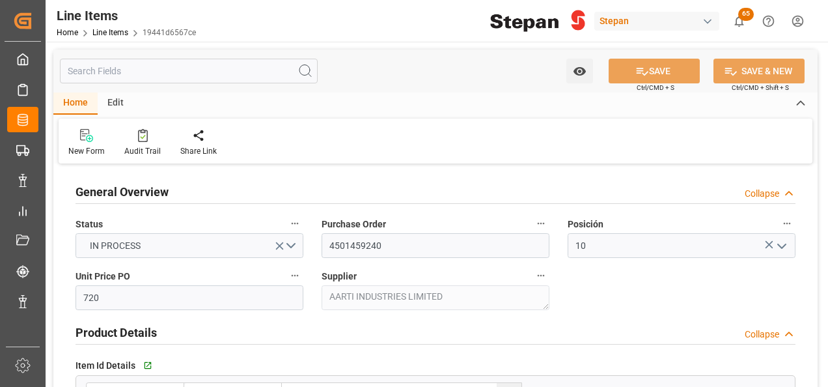
type input "02-05-2025"
type input "10-09-2025"
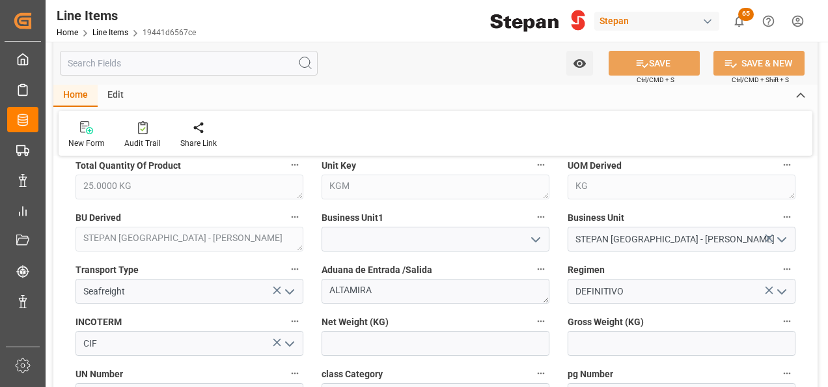
scroll to position [390, 0]
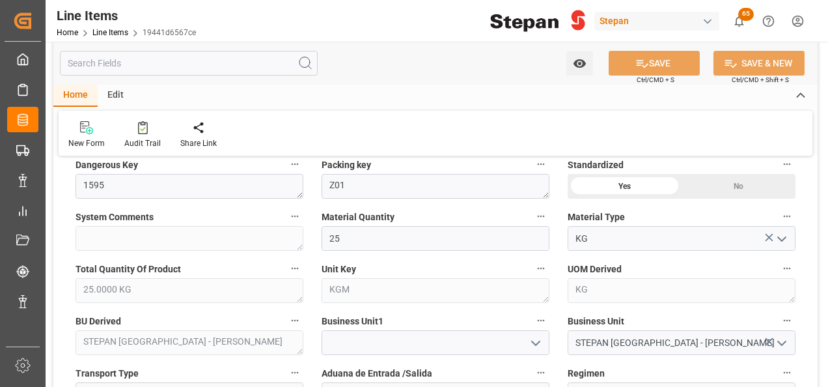
click at [731, 161] on label "Standardized" at bounding box center [681, 165] width 228 height 18
click at [778, 161] on button "Standardized" at bounding box center [786, 164] width 17 height 17
click at [645, 64] on div at bounding box center [414, 193] width 828 height 387
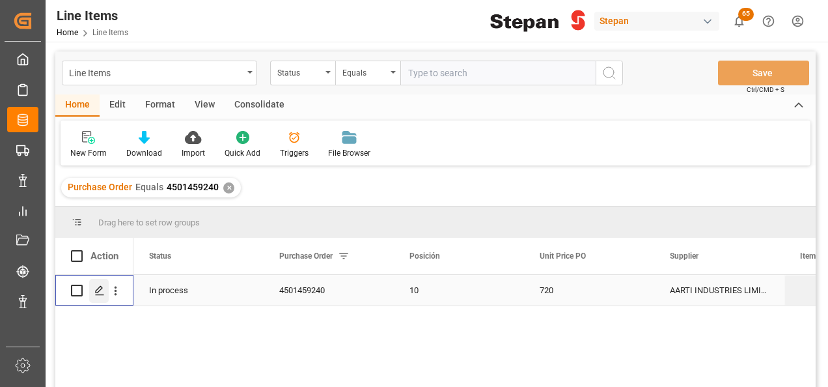
click at [99, 292] on icon "Press SPACE to select this row." at bounding box center [99, 290] width 10 height 10
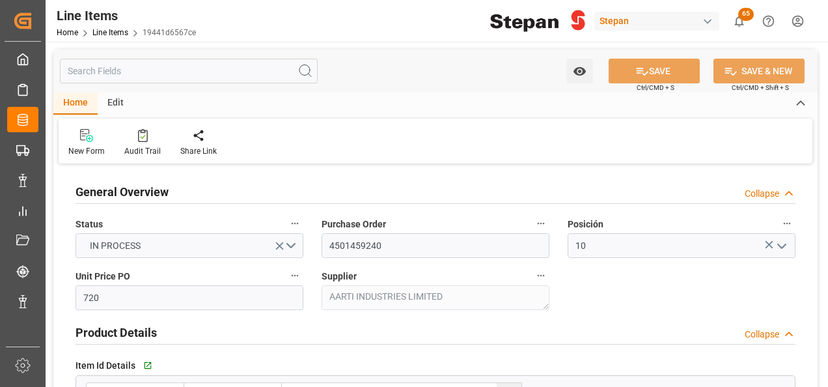
type input "31-07-2025 20:18"
type input "06-05-2025 13:32"
type input "02-05-2025"
type input "10-09-2025"
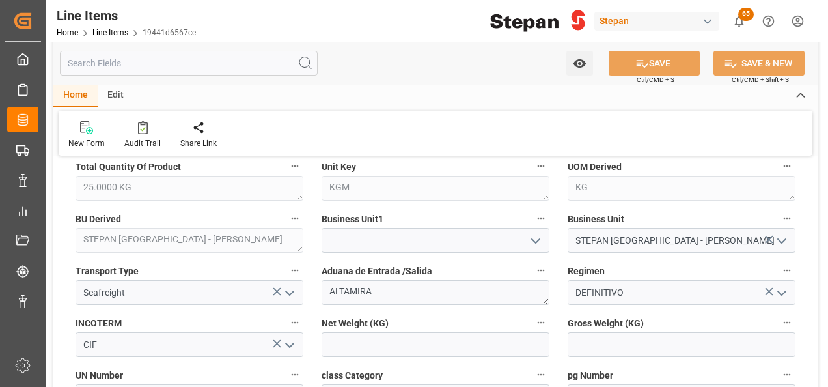
scroll to position [521, 0]
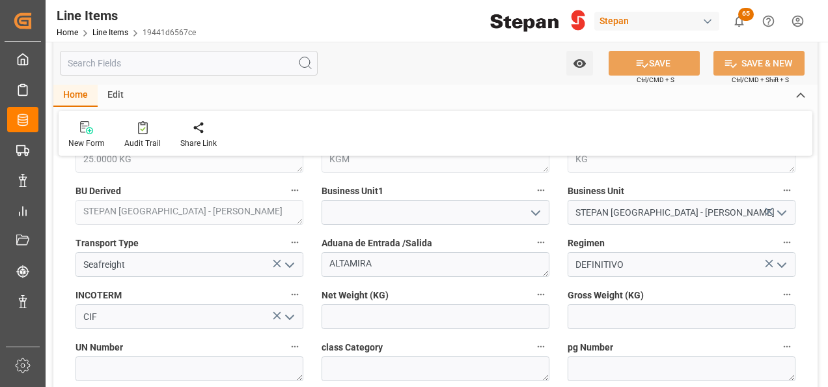
click at [535, 209] on icon "open menu" at bounding box center [536, 213] width 16 height 16
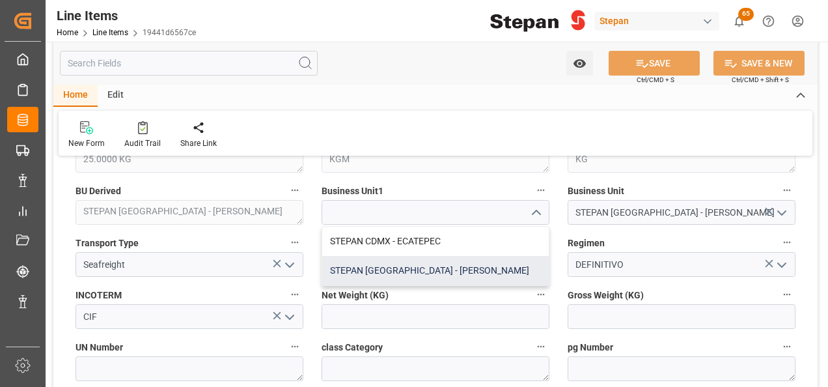
click at [381, 268] on div "STEPAN [GEOGRAPHIC_DATA] - [PERSON_NAME]" at bounding box center [435, 270] width 226 height 29
type input "STEPAN [GEOGRAPHIC_DATA] - [PERSON_NAME]"
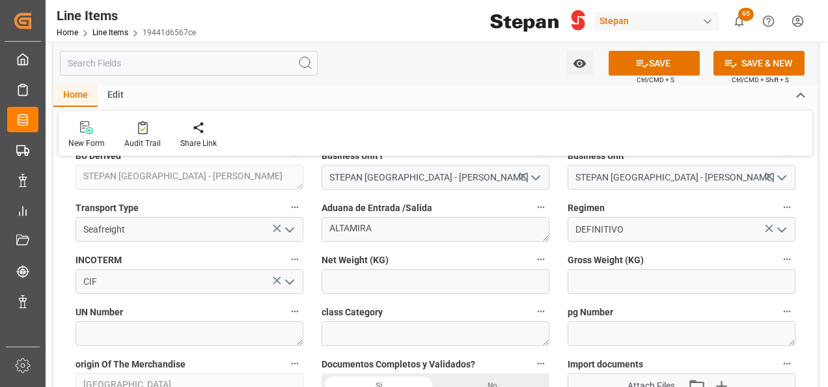
scroll to position [586, 0]
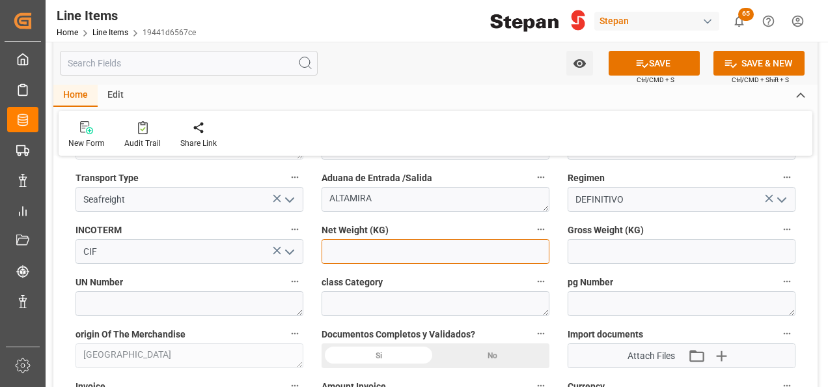
click at [355, 252] on input "text" at bounding box center [435, 251] width 228 height 25
type input "25000"
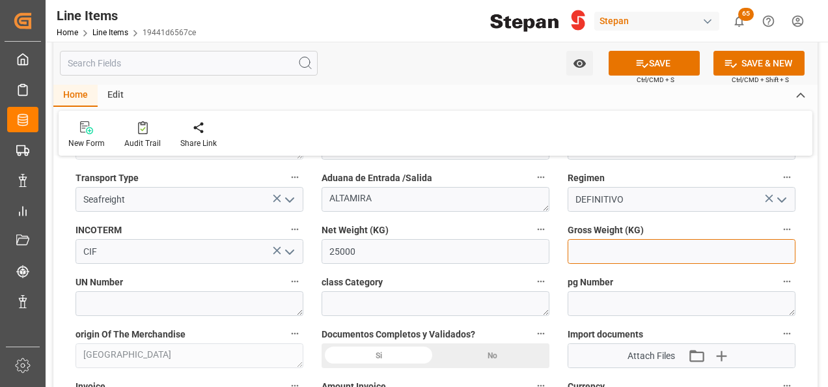
click at [595, 253] on input "text" at bounding box center [681, 251] width 228 height 25
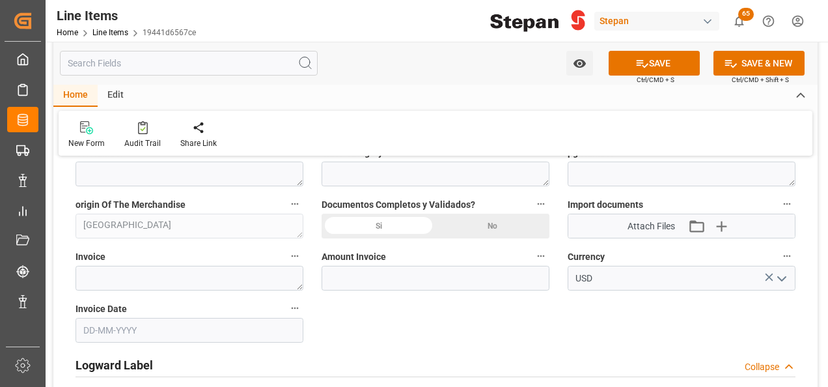
scroll to position [716, 0]
type input "25000"
click at [115, 273] on textarea at bounding box center [189, 277] width 228 height 25
paste textarea "6252601215"
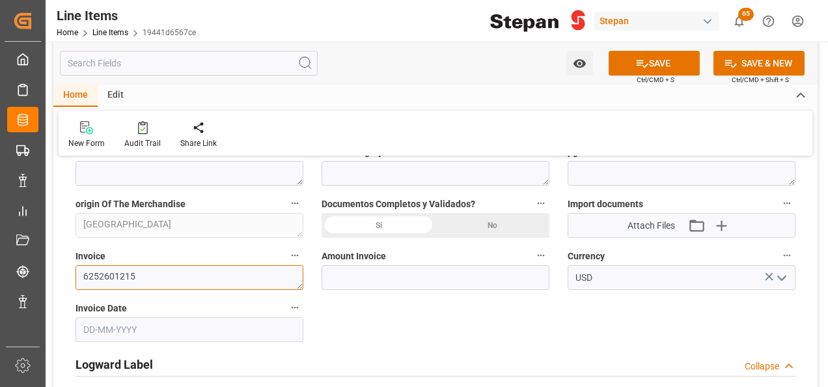
type textarea "6252601215"
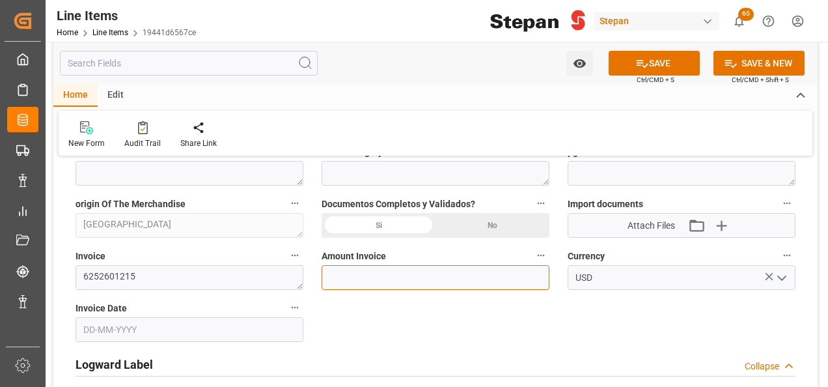
click at [342, 275] on input "text" at bounding box center [435, 277] width 228 height 25
type input "18000"
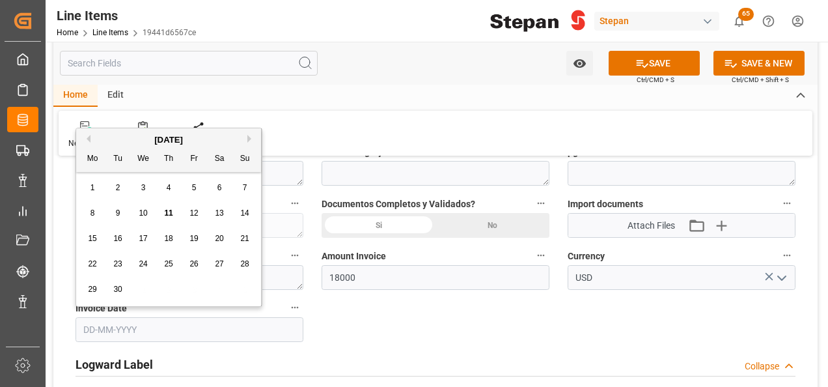
click at [122, 329] on input "text" at bounding box center [189, 329] width 228 height 25
click at [113, 133] on div "[DATE]" at bounding box center [168, 139] width 185 height 13
click at [87, 138] on button "Previous Month" at bounding box center [87, 139] width 8 height 8
click at [97, 287] on div "25" at bounding box center [93, 290] width 16 height 16
type input "25-08-2025"
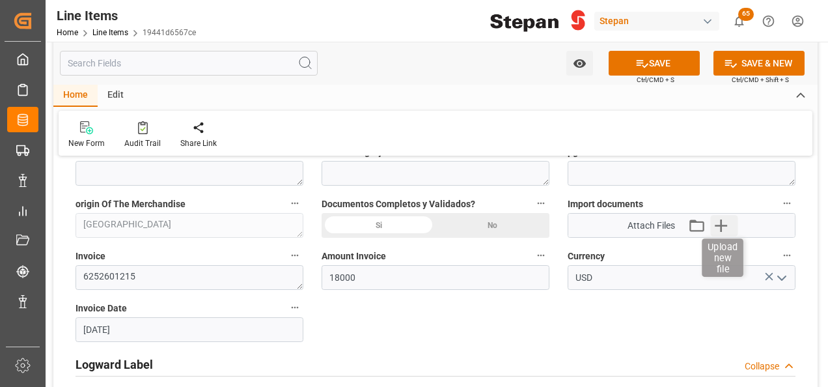
click at [725, 225] on icon "button" at bounding box center [721, 225] width 21 height 21
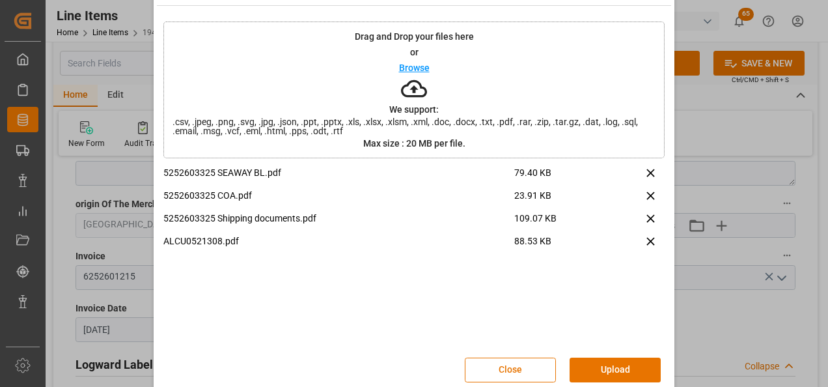
scroll to position [51, 0]
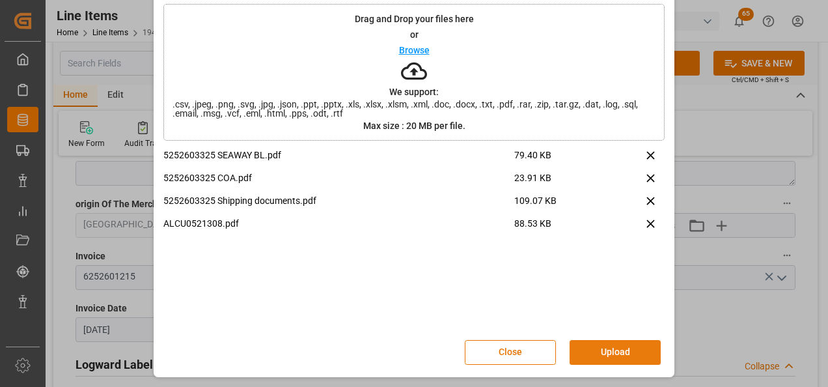
click at [623, 354] on button "Upload" at bounding box center [614, 352] width 91 height 25
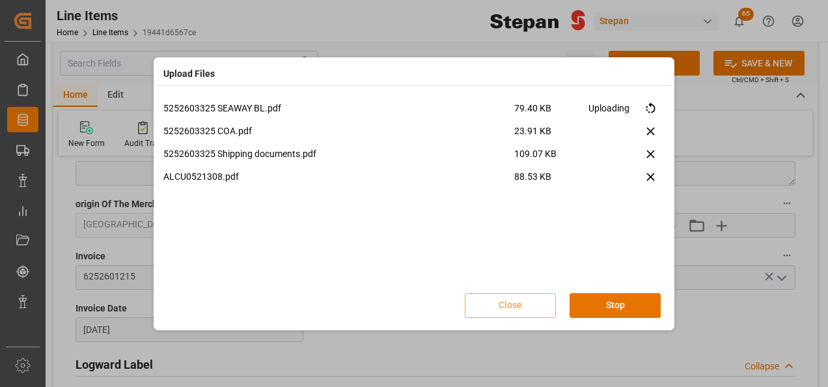
scroll to position [0, 0]
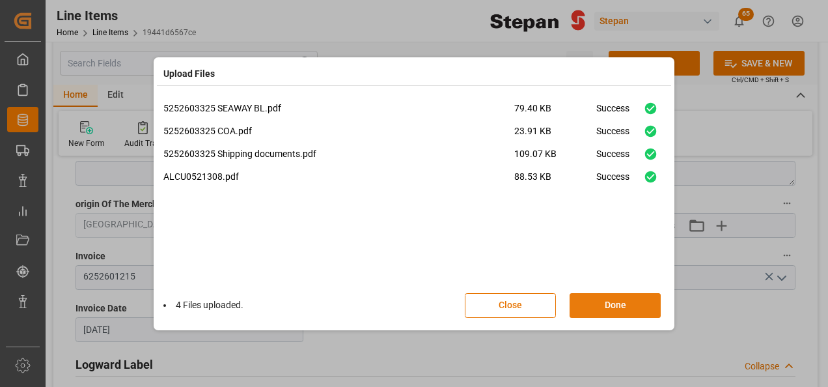
click at [619, 301] on button "Done" at bounding box center [614, 305] width 91 height 25
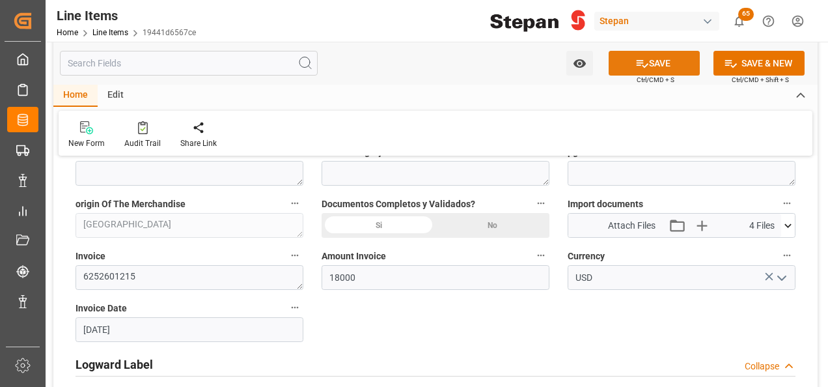
click at [651, 68] on button "SAVE" at bounding box center [653, 63] width 91 height 25
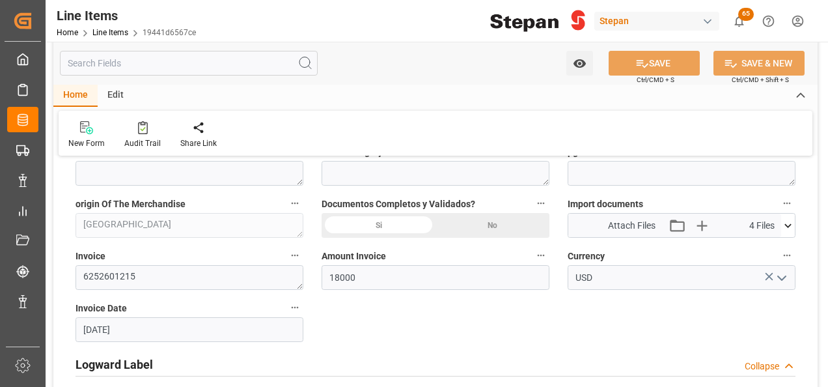
click at [357, 225] on div "Si" at bounding box center [378, 225] width 114 height 25
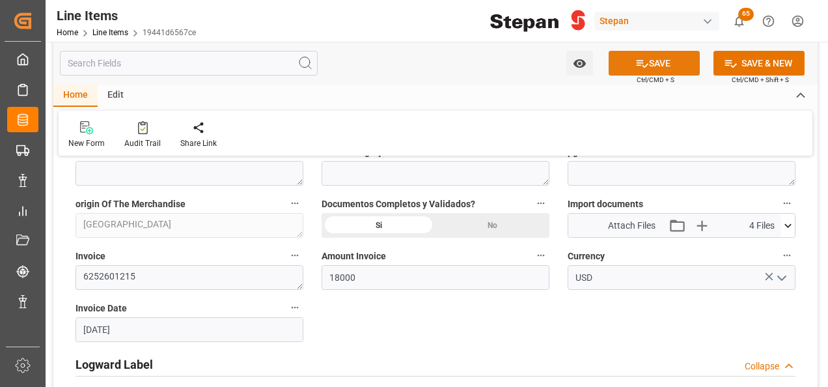
click at [647, 64] on button "SAVE" at bounding box center [653, 63] width 91 height 25
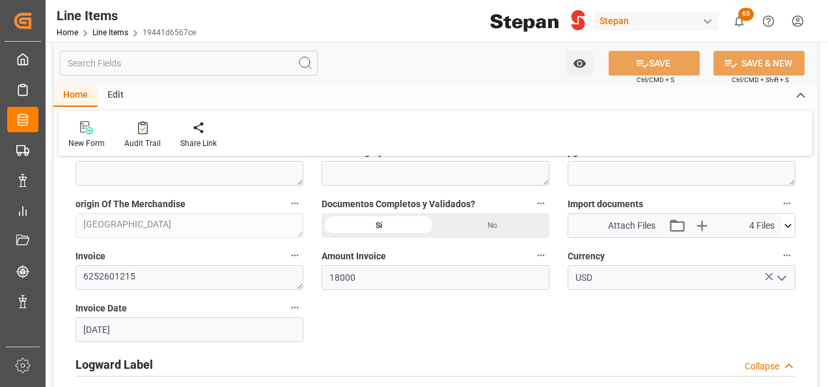
type input "11-09-2025 19:58"
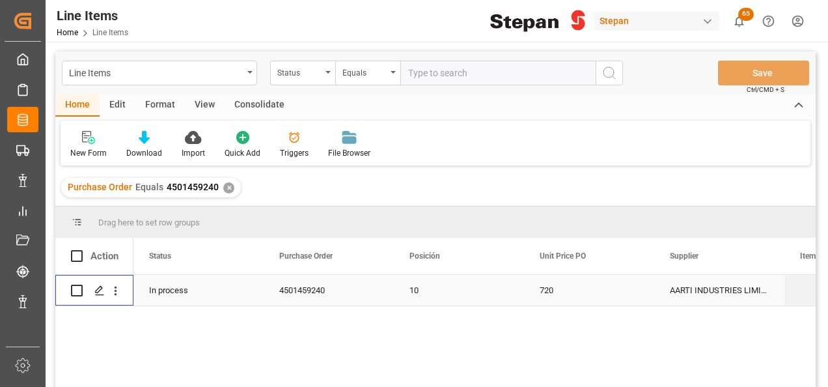
click at [82, 292] on input "Press Space to toggle row selection (unchecked)" at bounding box center [77, 290] width 12 height 12
checkbox input "true"
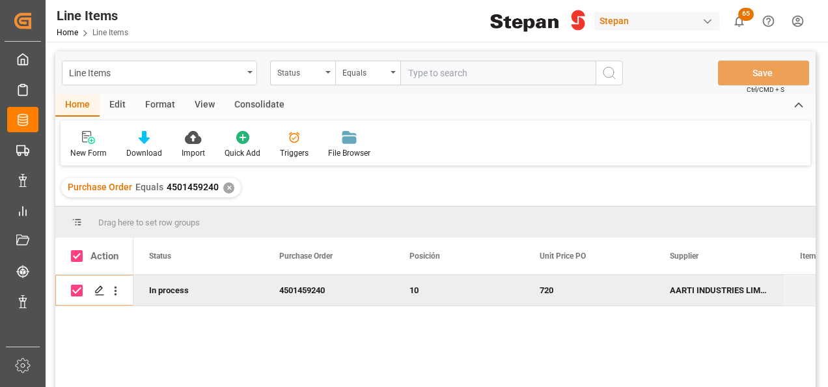
click at [277, 107] on div "Consolidate" at bounding box center [260, 105] width 70 height 22
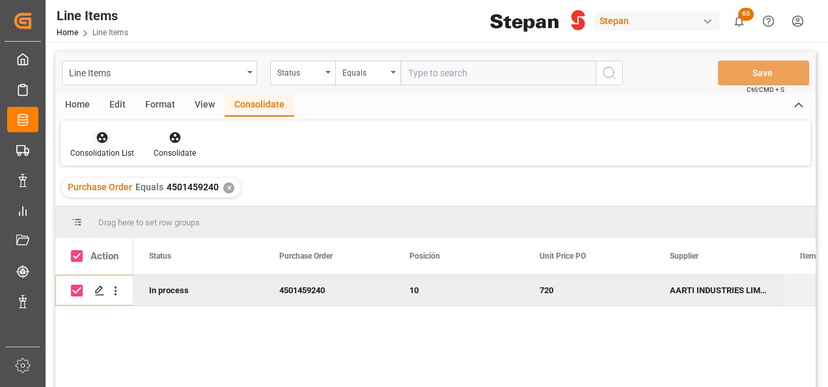
click at [104, 139] on icon at bounding box center [102, 137] width 13 height 13
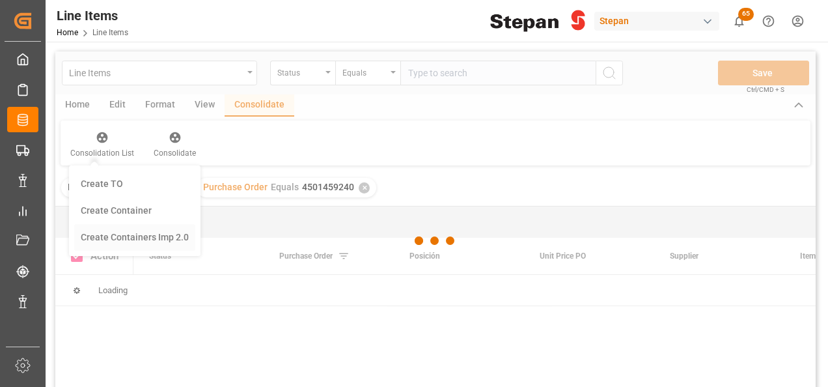
click at [113, 241] on div "Line Items Status Equals Save Ctrl/CMD + S Home Edit Format View Consolidate Co…" at bounding box center [435, 236] width 760 height 370
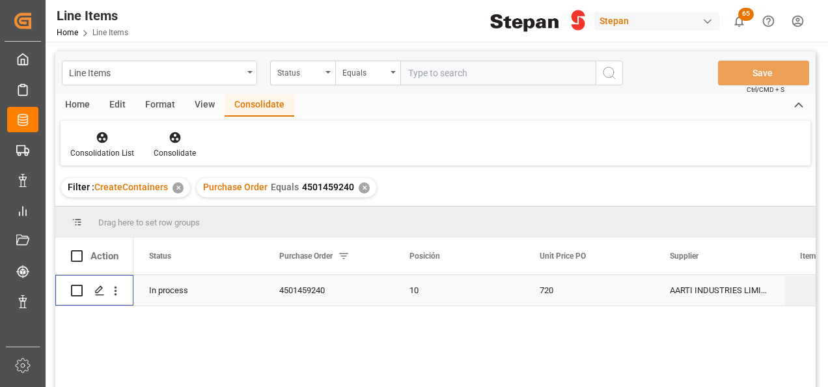
click at [78, 291] on input "Press Space to toggle row selection (unchecked)" at bounding box center [77, 290] width 12 height 12
checkbox input "true"
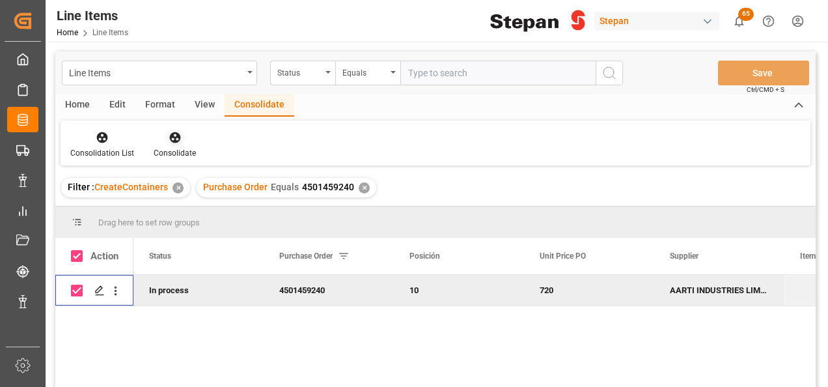
click at [169, 139] on icon at bounding box center [175, 137] width 13 height 13
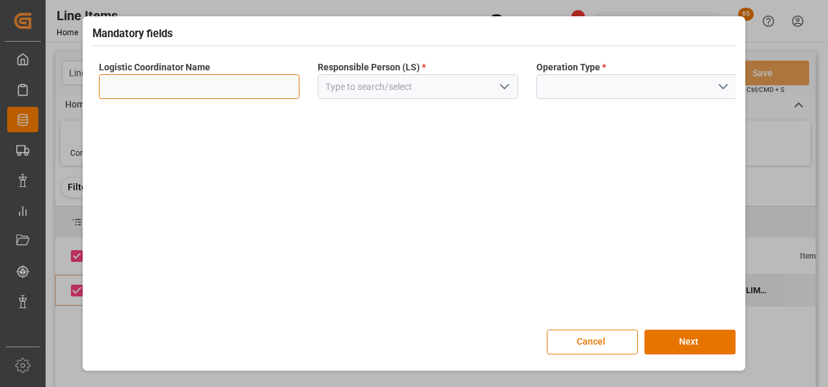
click at [187, 75] on input at bounding box center [199, 86] width 200 height 25
type input "LESCHACO MEXICANA"
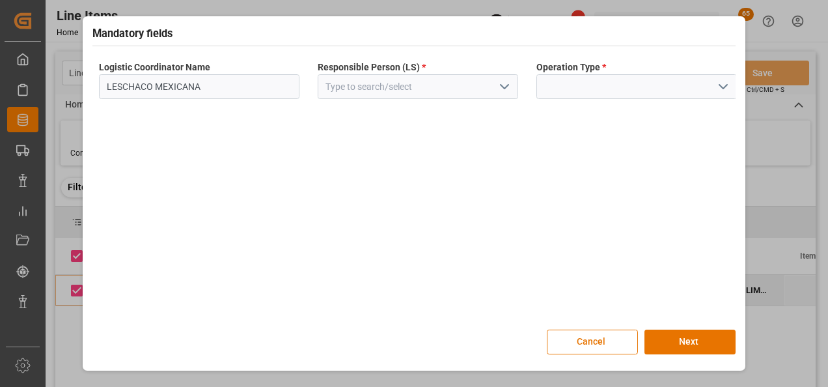
click at [501, 83] on icon "open menu" at bounding box center [505, 87] width 16 height 16
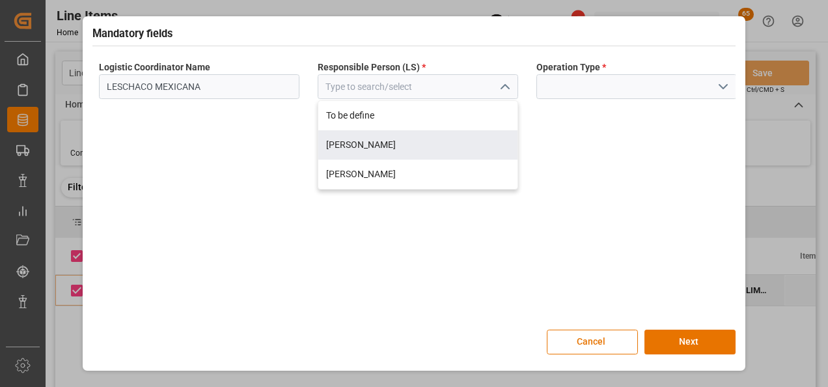
click at [392, 144] on div "[PERSON_NAME]" at bounding box center [417, 144] width 199 height 29
type input "[PERSON_NAME]"
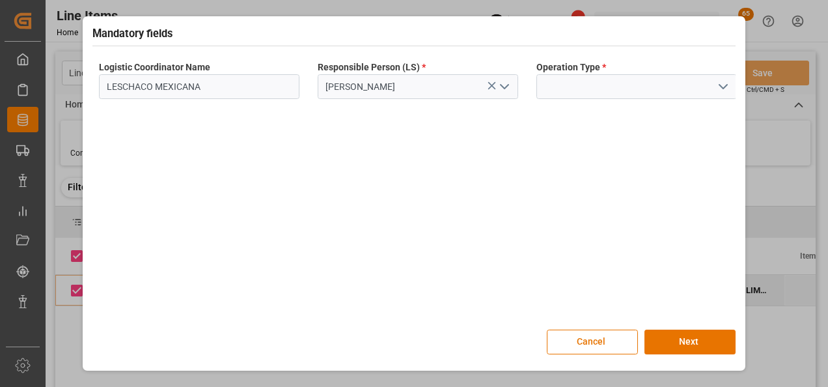
click at [718, 80] on icon "open menu" at bounding box center [723, 87] width 16 height 16
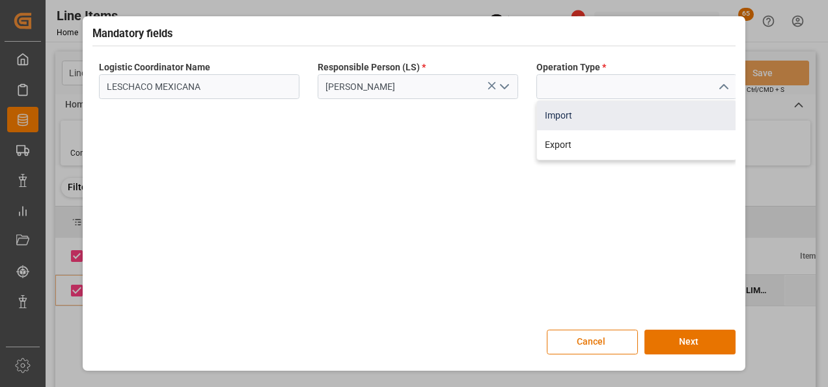
click at [564, 113] on div "Import" at bounding box center [636, 115] width 199 height 29
type input "Import"
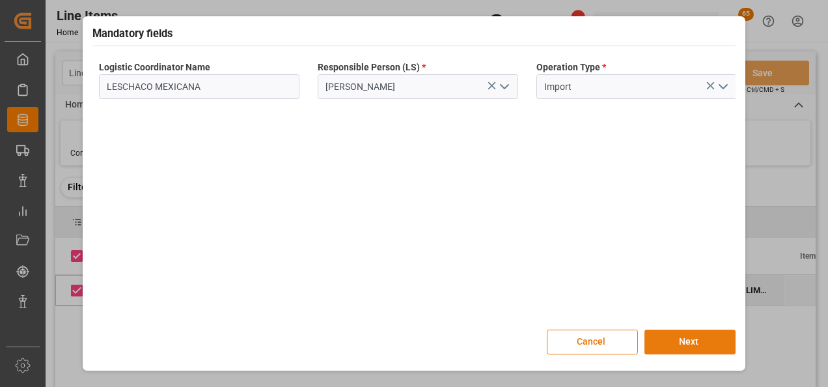
click at [687, 338] on button "Next" at bounding box center [689, 341] width 91 height 25
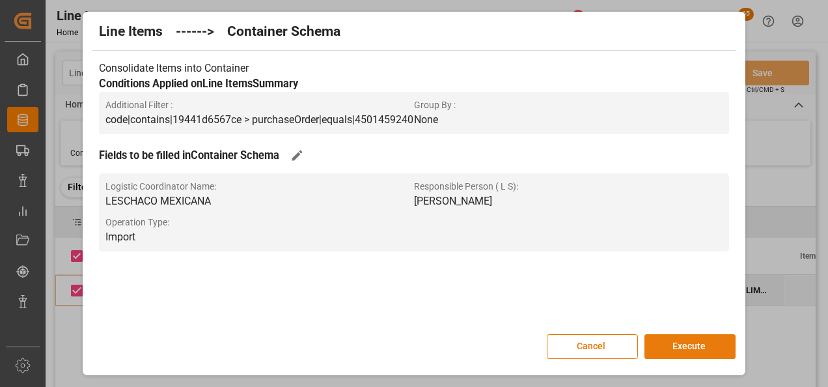
click at [679, 342] on button "Execute" at bounding box center [689, 346] width 91 height 25
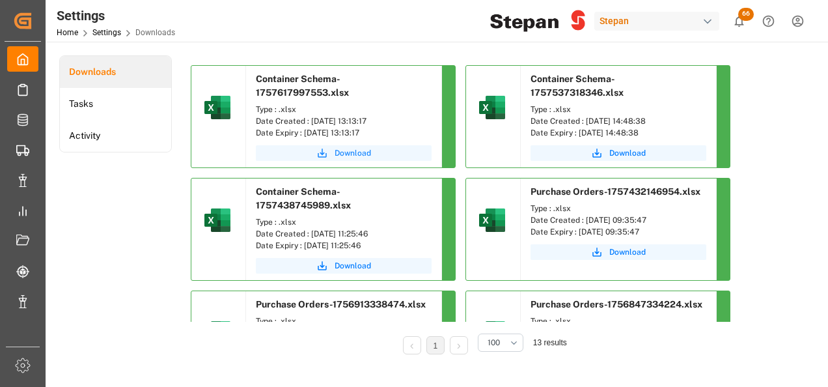
click at [346, 152] on span "Download" at bounding box center [352, 153] width 36 height 12
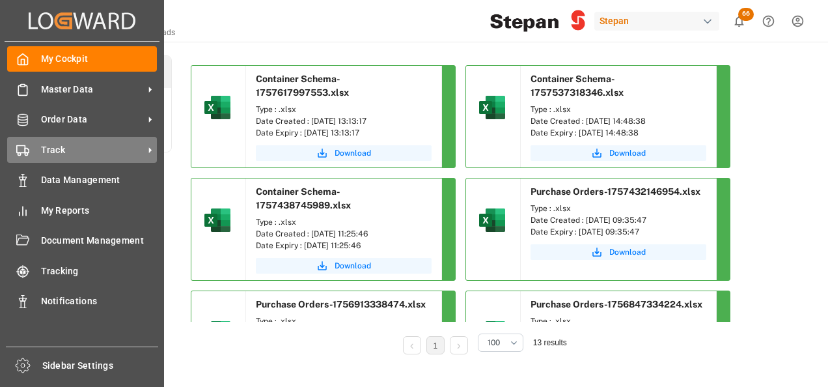
click at [51, 146] on span "Track" at bounding box center [92, 150] width 103 height 14
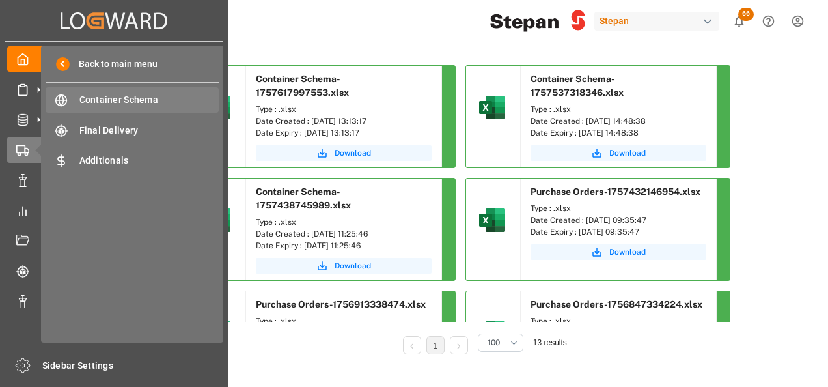
click at [102, 103] on span "Container Schema" at bounding box center [149, 100] width 140 height 14
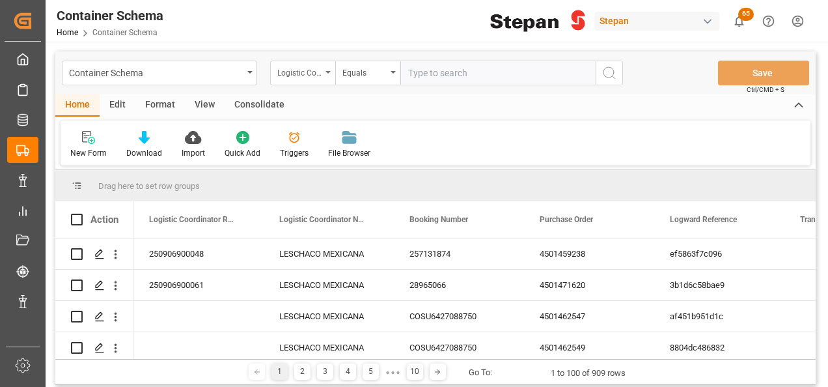
click at [329, 69] on div "Logistic Coordinator Reference Number" at bounding box center [302, 73] width 65 height 25
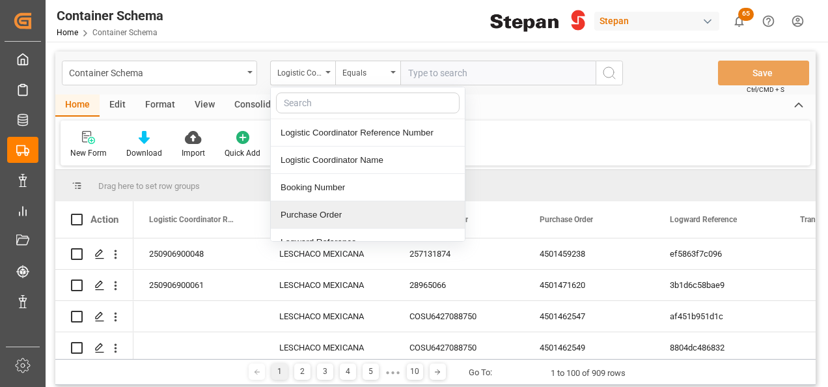
click at [303, 217] on div "Purchase Order" at bounding box center [368, 214] width 194 height 27
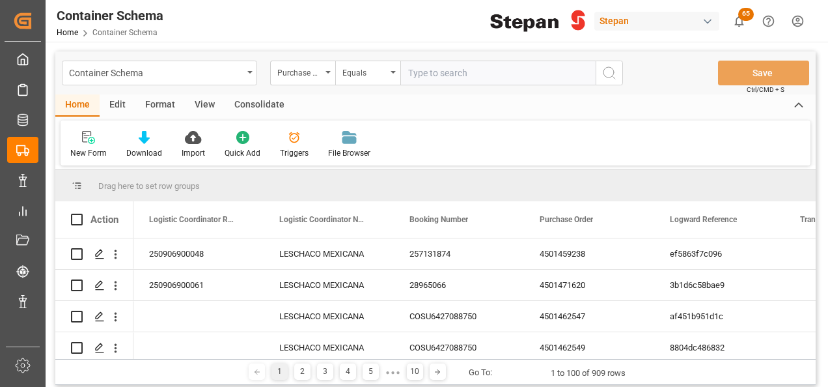
click at [441, 70] on input "text" at bounding box center [497, 73] width 195 height 25
paste input "4501482177"
type input "4501482177"
click at [608, 68] on icon "search button" at bounding box center [609, 73] width 16 height 16
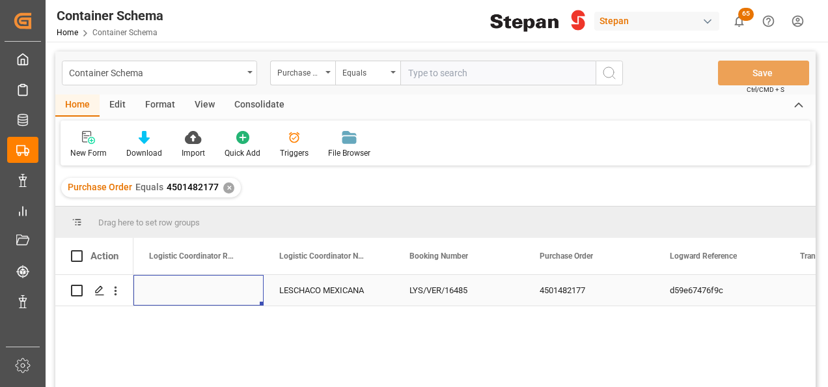
click at [200, 292] on div "Press SPACE to select this row." at bounding box center [198, 290] width 130 height 31
click at [177, 290] on div "Press SPACE to select this row." at bounding box center [198, 290] width 130 height 31
click at [177, 290] on input "Press SPACE to select this row." at bounding box center [198, 297] width 109 height 25
type input "251015080011"
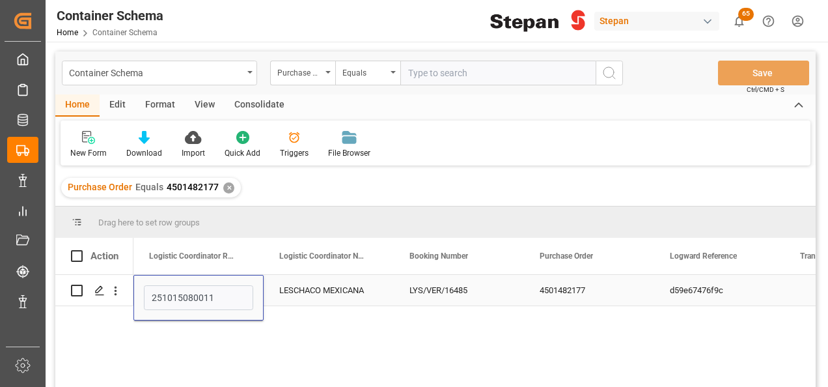
click at [305, 292] on div "LESCHACO MEXICANA" at bounding box center [329, 290] width 130 height 31
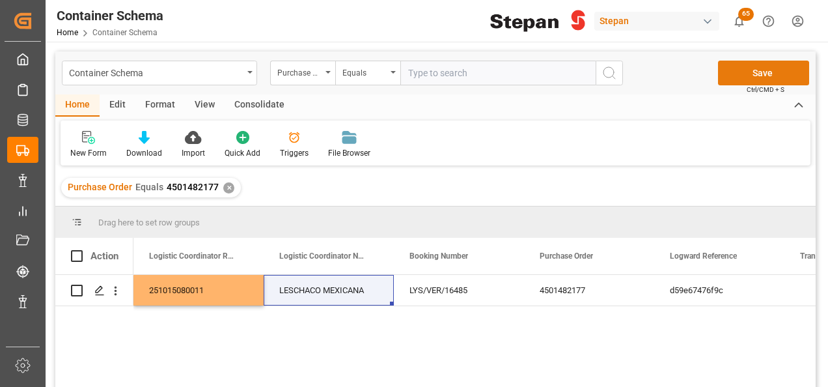
click at [758, 75] on button "Save" at bounding box center [763, 73] width 91 height 25
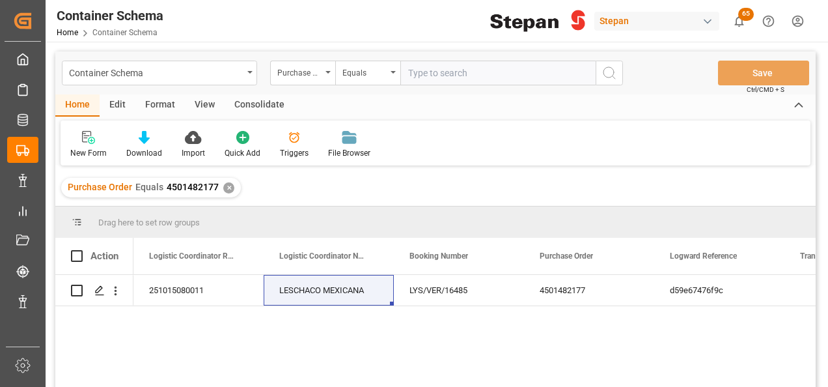
click at [230, 187] on div "✕" at bounding box center [228, 187] width 11 height 11
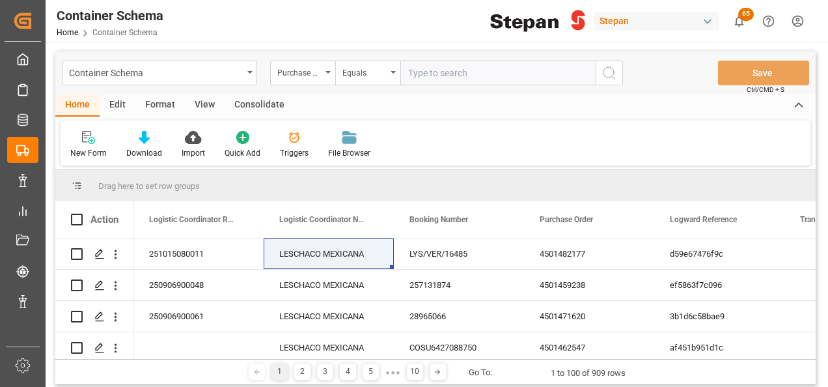
click at [430, 70] on input "text" at bounding box center [497, 73] width 195 height 25
paste input "4501479564"
click at [405, 67] on input "4501479564" at bounding box center [497, 73] width 195 height 25
type input "4501479564"
click at [605, 77] on icon "search button" at bounding box center [609, 73] width 16 height 16
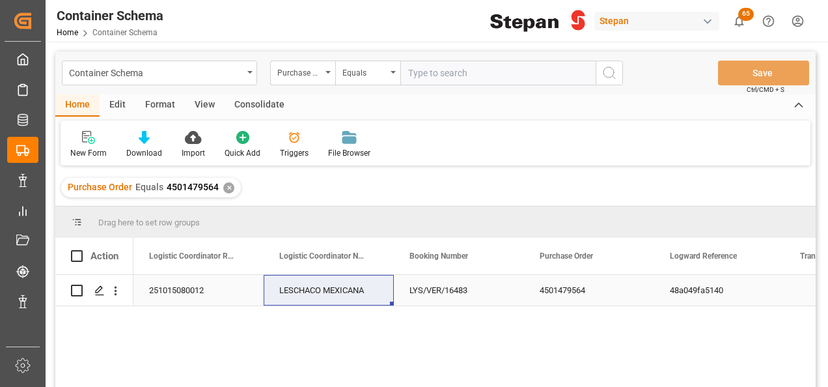
click at [186, 292] on div "251015080012" at bounding box center [198, 290] width 130 height 31
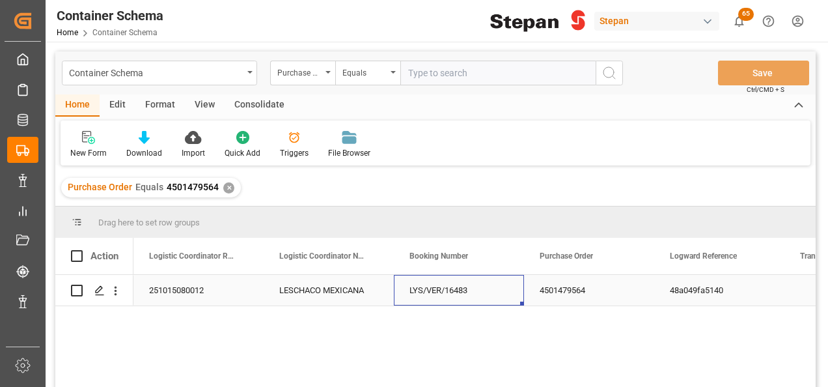
click at [398, 292] on div "LYS/VER/16483" at bounding box center [459, 290] width 130 height 31
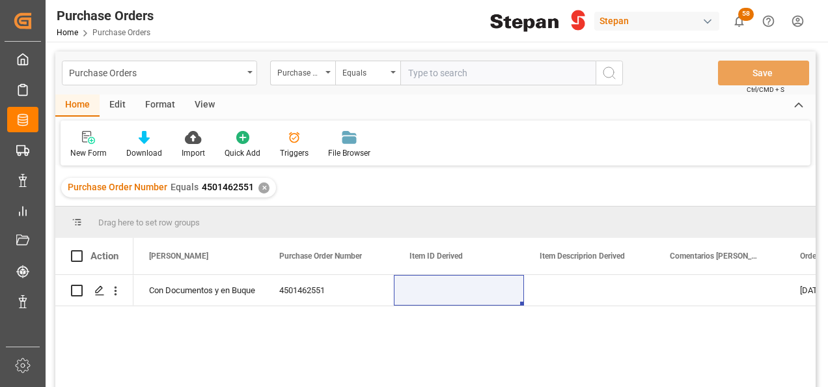
drag, startPoint x: 260, startPoint y: 181, endPoint x: 261, endPoint y: 187, distance: 6.5
click at [260, 180] on div "Purchase Order Number Equals 4501462551 ✕" at bounding box center [168, 188] width 215 height 20
click at [261, 187] on div "✕" at bounding box center [263, 187] width 11 height 11
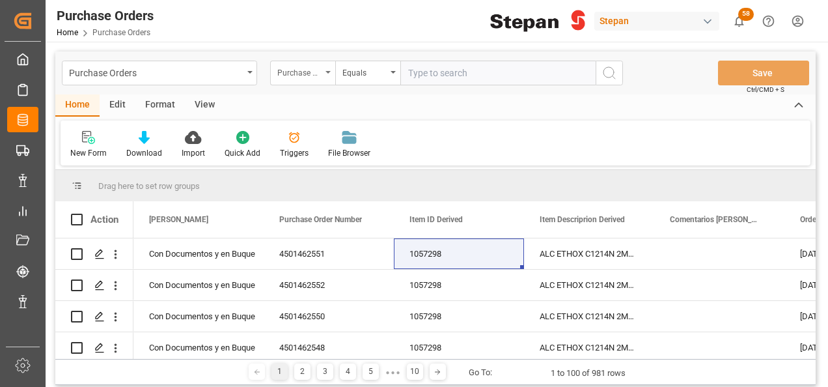
click at [327, 71] on icon "open menu" at bounding box center [327, 72] width 5 height 3
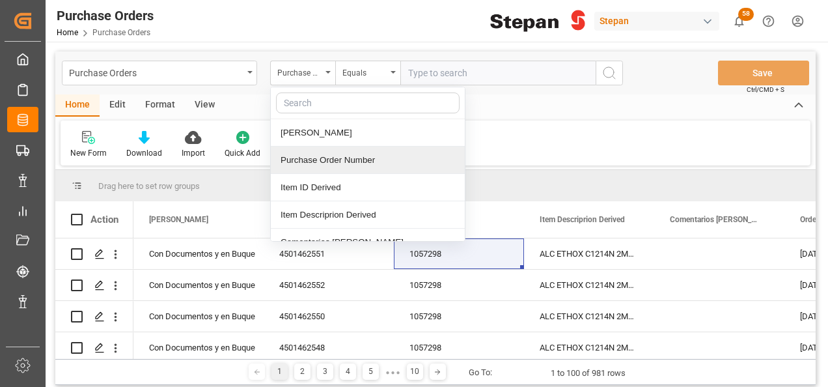
click at [312, 159] on div "Purchase Order Number" at bounding box center [368, 159] width 194 height 27
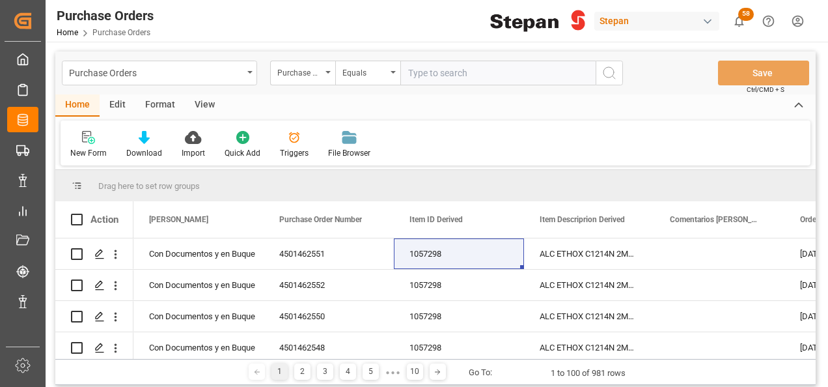
click at [418, 72] on input "text" at bounding box center [497, 73] width 195 height 25
paste input "4501459240"
type input "4501459240"
click at [614, 73] on icon "search button" at bounding box center [609, 73] width 16 height 16
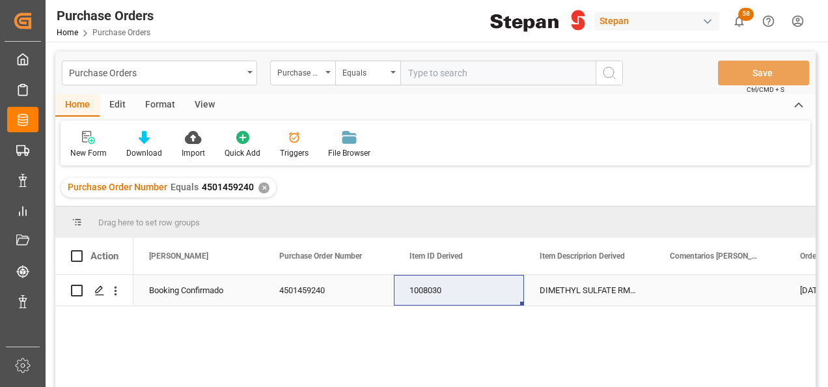
click at [190, 292] on div "Booking Confirmado" at bounding box center [198, 290] width 99 height 30
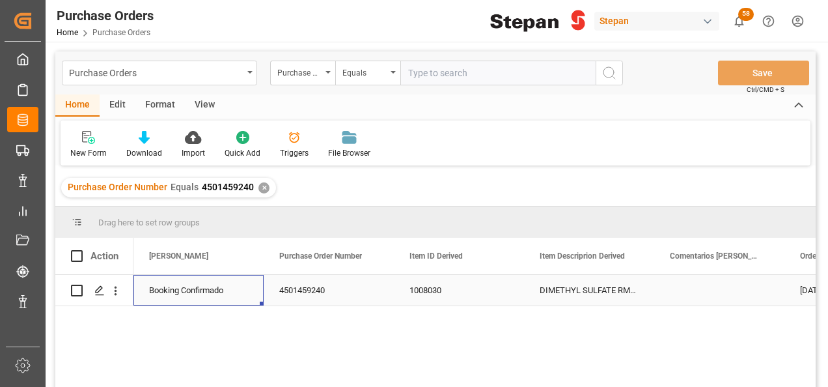
click at [190, 292] on div "Booking Confirmado" at bounding box center [198, 290] width 99 height 30
click at [236, 299] on icon "open menu" at bounding box center [240, 298] width 16 height 16
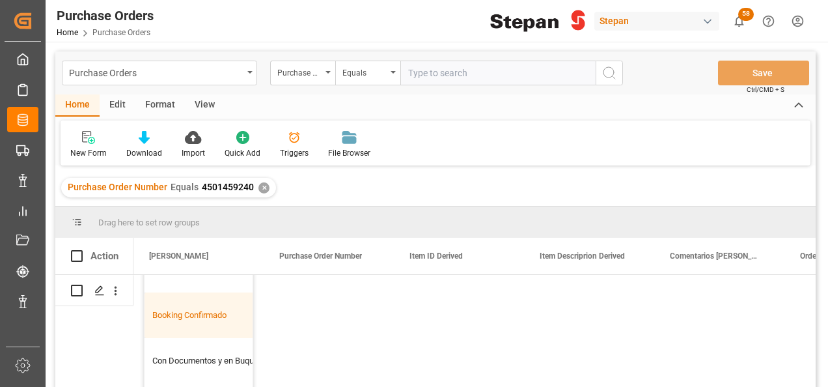
scroll to position [79, 0]
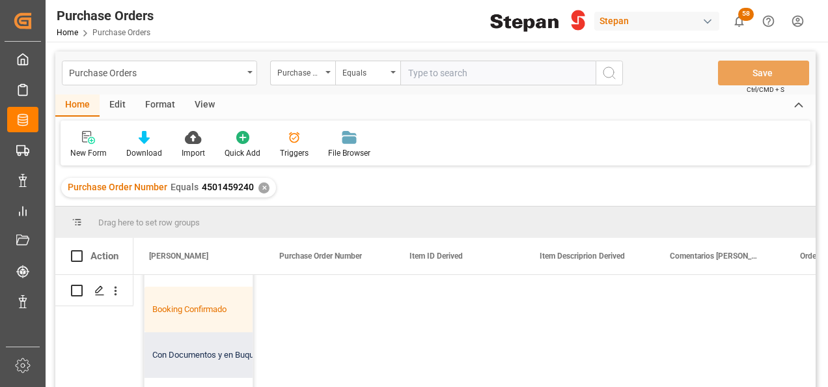
click at [169, 348] on div "Con Documentos y en Buque" at bounding box center [211, 355] width 134 height 46
type input "Con Documentos y en Buque"
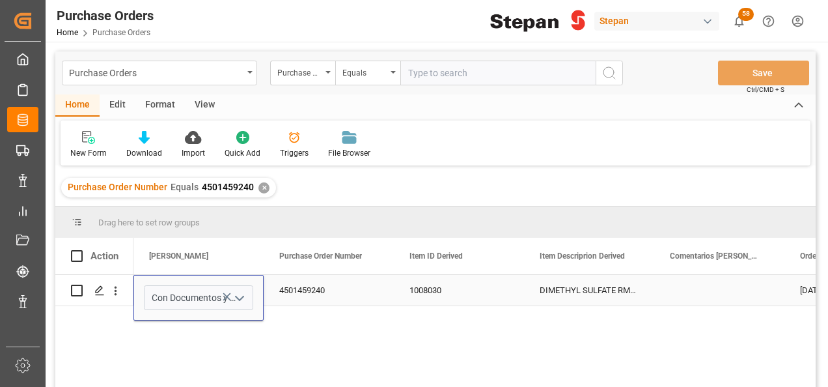
click at [314, 290] on div "4501459240" at bounding box center [329, 290] width 130 height 31
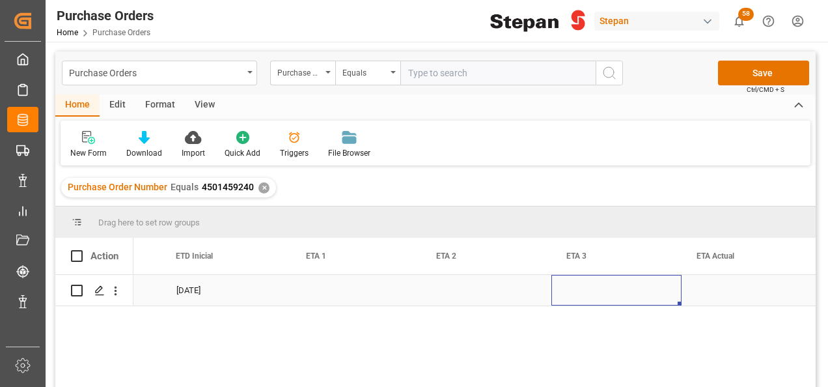
scroll to position [0, 1795]
click at [604, 286] on div "Press SPACE to select this row." at bounding box center [616, 290] width 130 height 31
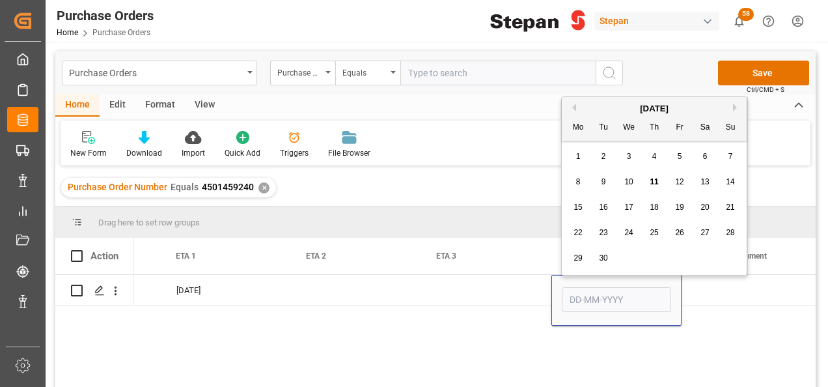
click at [737, 103] on button "Next Month" at bounding box center [737, 107] width 8 height 8
click at [573, 226] on div "20" at bounding box center [578, 233] width 16 height 16
type input "20-10-2025"
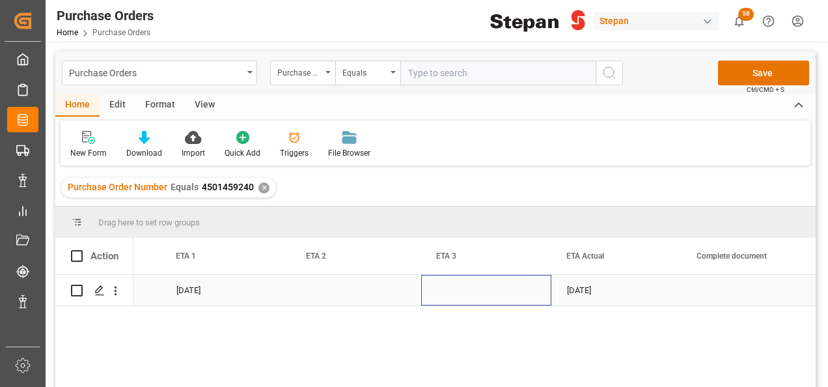
drag, startPoint x: 496, startPoint y: 290, endPoint x: 545, endPoint y: 277, distance: 51.1
click at [495, 290] on div "Press SPACE to select this row." at bounding box center [486, 290] width 130 height 31
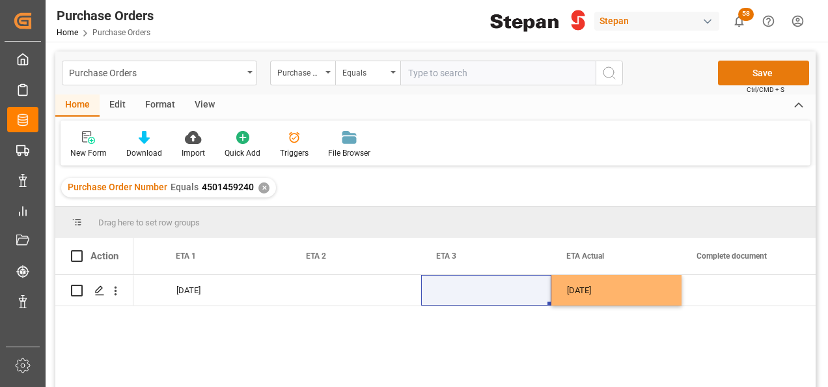
click at [758, 70] on button "Save" at bounding box center [763, 73] width 91 height 25
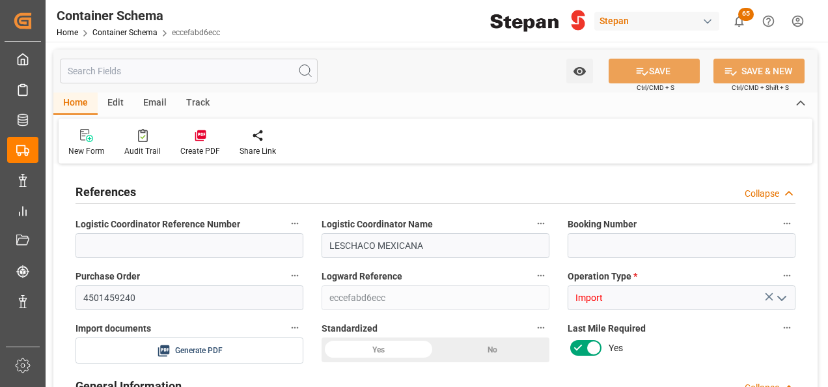
type input "0"
type input "1"
type input "25000"
type input "[DATE] 19:59"
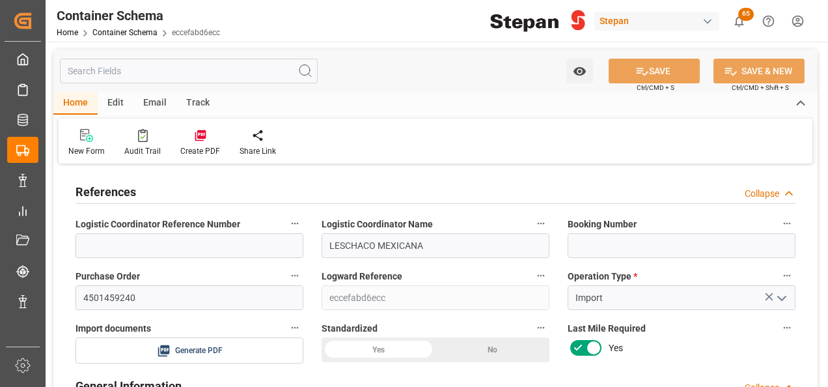
type input "[DATE] 19:59"
type input "[DATE]"
click at [595, 246] on input at bounding box center [681, 245] width 228 height 25
click at [590, 243] on input at bounding box center [681, 245] width 228 height 25
paste input "258330970"
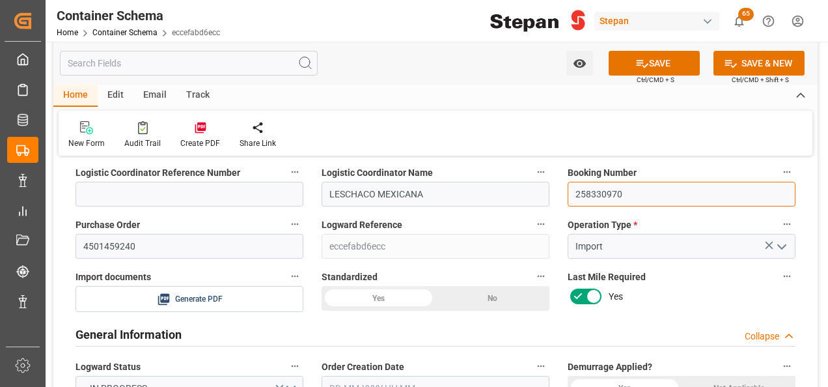
scroll to position [130, 0]
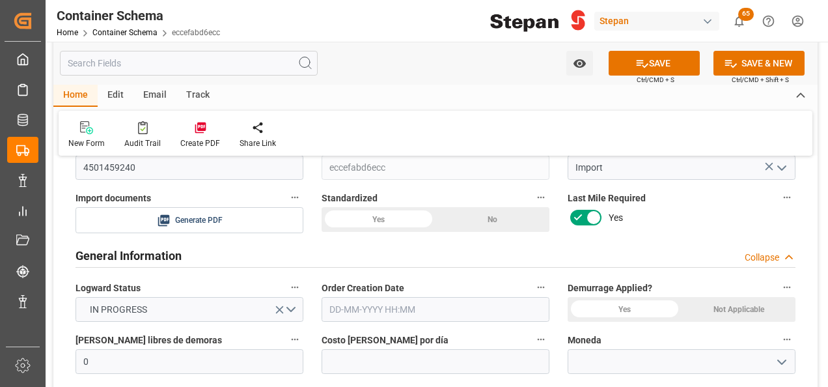
type input "258330970"
click at [380, 219] on div "Yes" at bounding box center [378, 219] width 114 height 25
click at [372, 303] on input "text" at bounding box center [435, 309] width 228 height 25
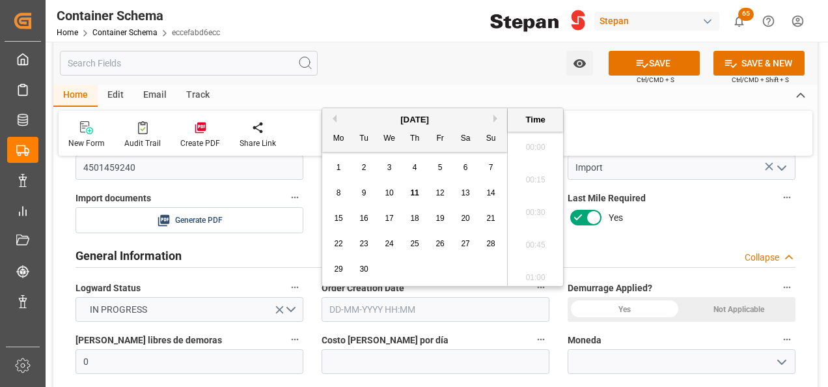
scroll to position [1728, 0]
click at [361, 116] on div "[DATE]" at bounding box center [414, 119] width 185 height 13
click at [409, 193] on div "11" at bounding box center [415, 193] width 16 height 16
type input "[DATE] 00:00"
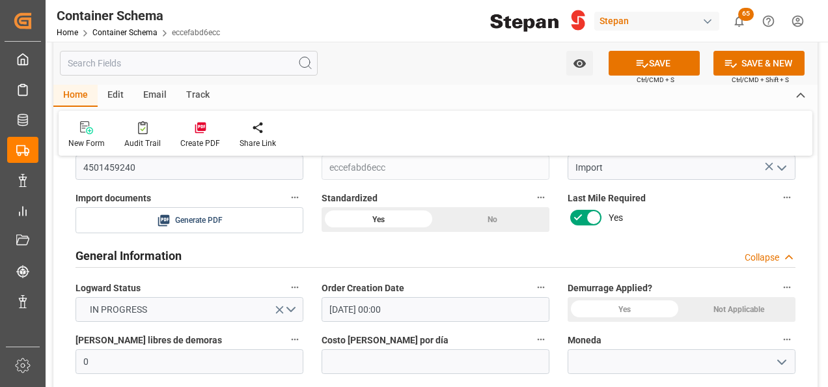
click at [676, 277] on div "Demurrage Applied? Yes Not Applicable" at bounding box center [681, 300] width 246 height 52
click at [718, 307] on div "Not Applicable" at bounding box center [738, 309] width 114 height 25
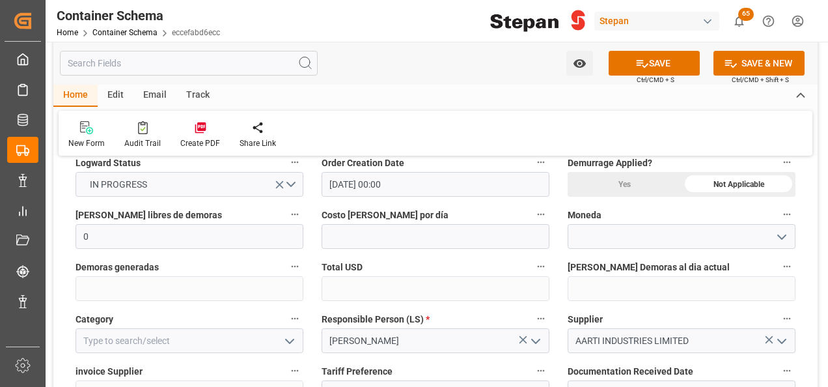
scroll to position [260, 0]
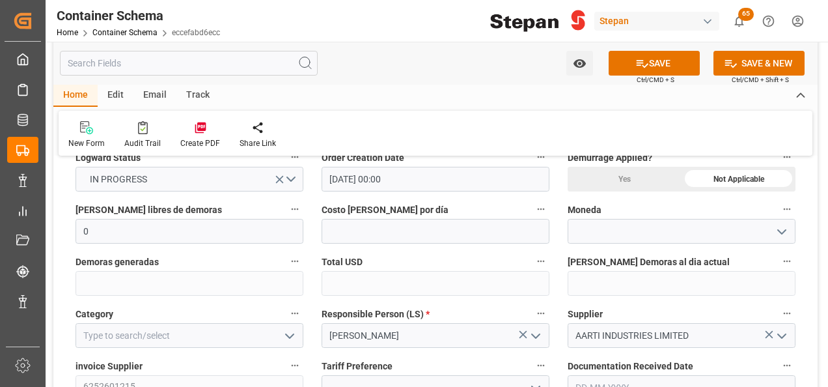
drag, startPoint x: 781, startPoint y: 233, endPoint x: 756, endPoint y: 230, distance: 24.9
click at [781, 233] on icon "open menu" at bounding box center [782, 232] width 16 height 16
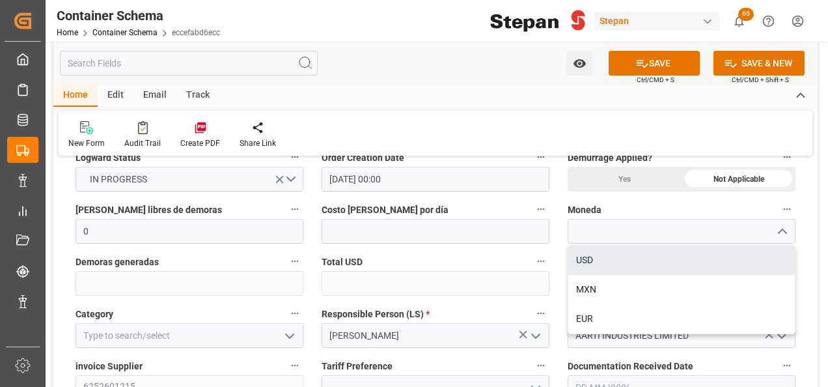
click at [600, 258] on div "USD" at bounding box center [681, 259] width 226 height 29
type input "USD"
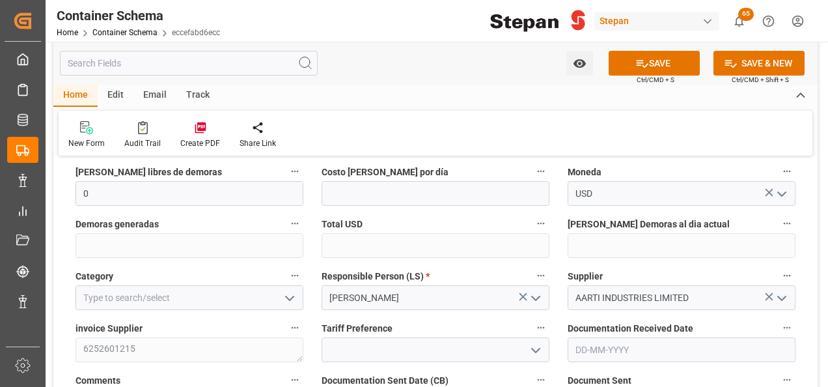
scroll to position [325, 0]
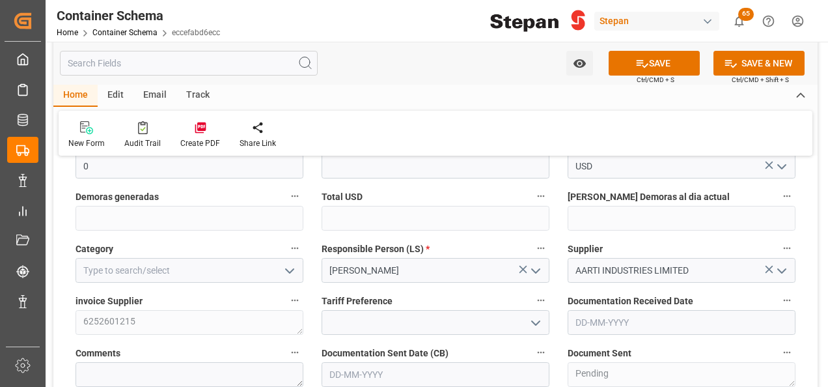
click at [291, 273] on icon "open menu" at bounding box center [290, 271] width 16 height 16
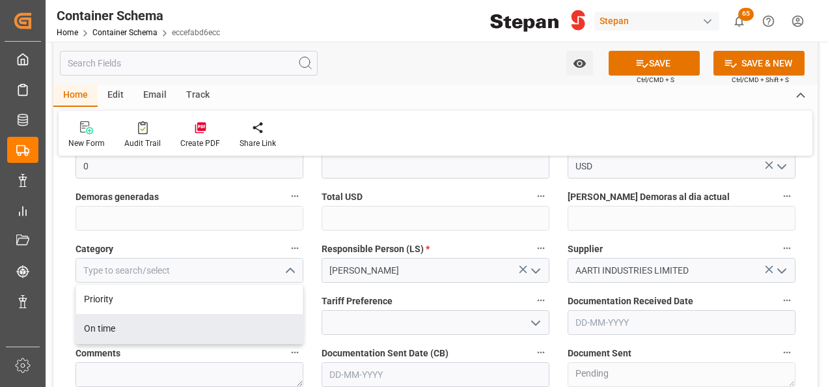
click at [107, 325] on div "On time" at bounding box center [189, 328] width 226 height 29
type input "On time"
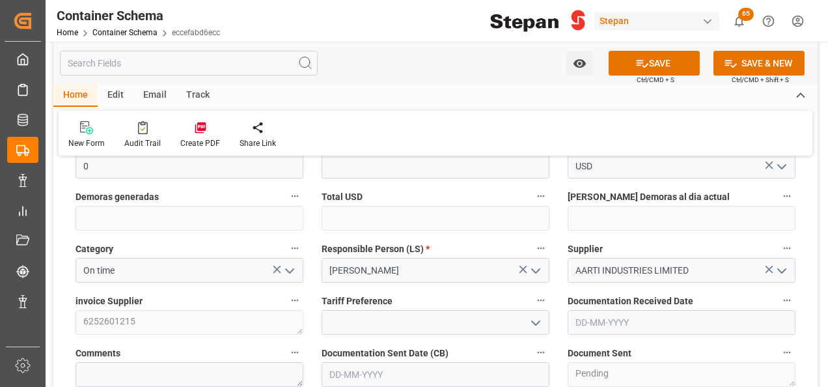
click at [538, 321] on polyline "open menu" at bounding box center [536, 323] width 8 height 4
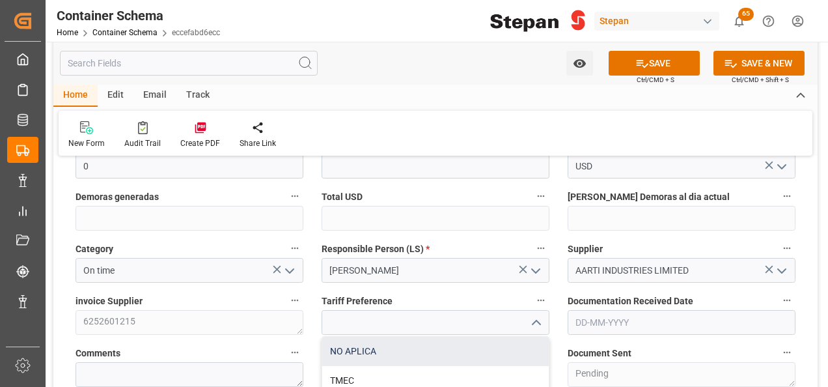
click at [369, 342] on div "NO APLICA" at bounding box center [435, 350] width 226 height 29
type input "NO APLICA"
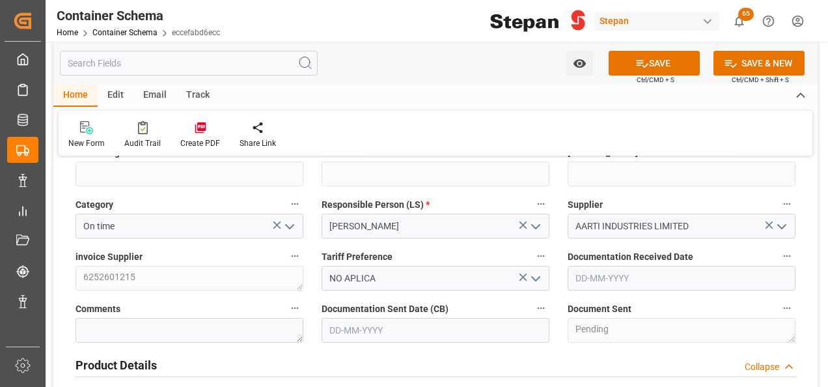
scroll to position [390, 0]
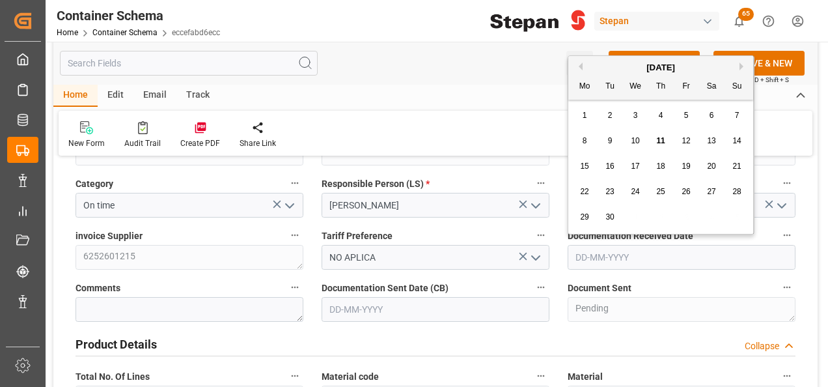
click at [624, 251] on input "text" at bounding box center [681, 257] width 228 height 25
click at [612, 59] on div "[DATE] Mo Tu We Th Fr Sa Su" at bounding box center [660, 78] width 185 height 44
click at [656, 141] on span "11" at bounding box center [660, 140] width 8 height 9
type input "[DATE]"
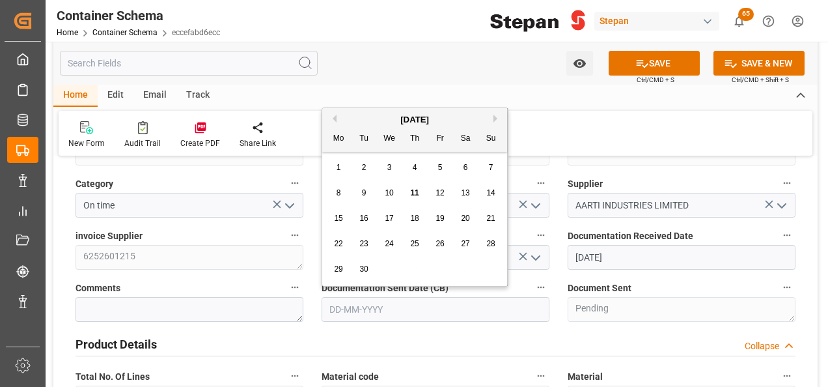
click at [360, 302] on input "text" at bounding box center [435, 309] width 228 height 25
drag, startPoint x: 359, startPoint y: 117, endPoint x: 379, endPoint y: 145, distance: 34.5
click at [359, 117] on div "[DATE]" at bounding box center [414, 119] width 185 height 13
click at [410, 195] on span "11" at bounding box center [414, 192] width 8 height 9
type input "[DATE]"
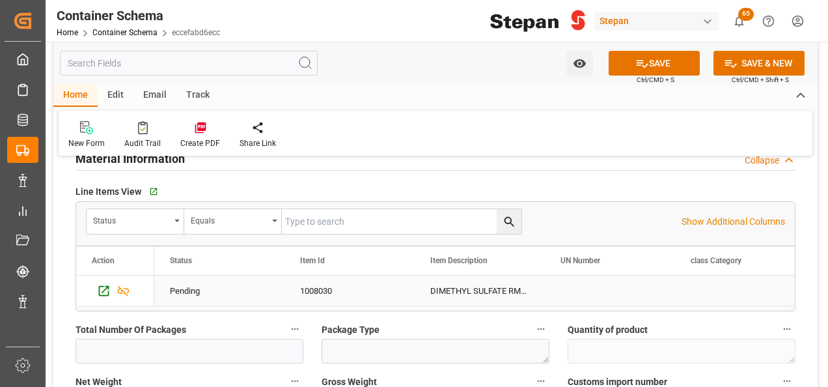
scroll to position [911, 0]
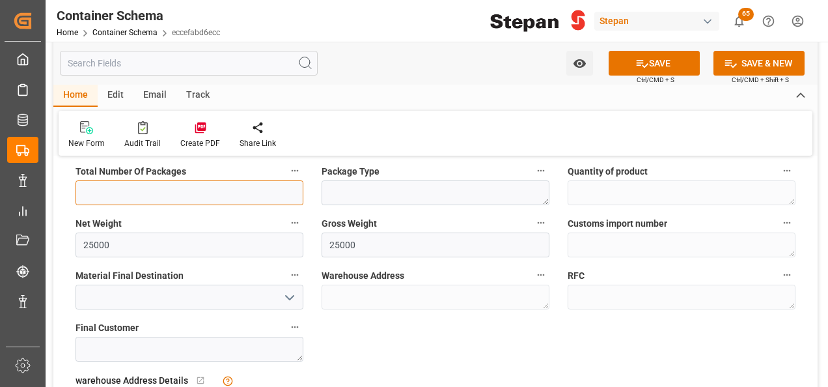
click at [156, 193] on input "text" at bounding box center [189, 192] width 228 height 25
type input "1"
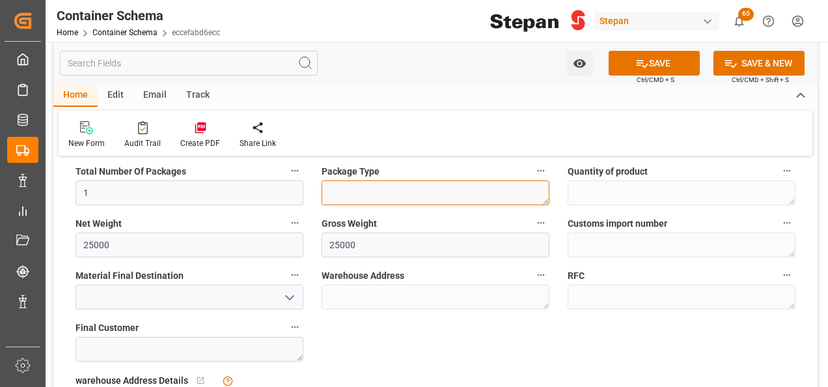
click at [355, 183] on textarea at bounding box center [435, 192] width 228 height 25
type textarea "ISOTANQUE"
click at [289, 298] on icon "open menu" at bounding box center [290, 298] width 16 height 16
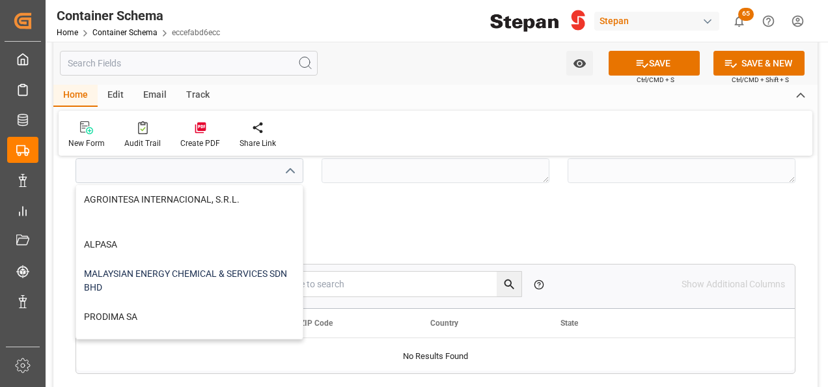
scroll to position [1041, 0]
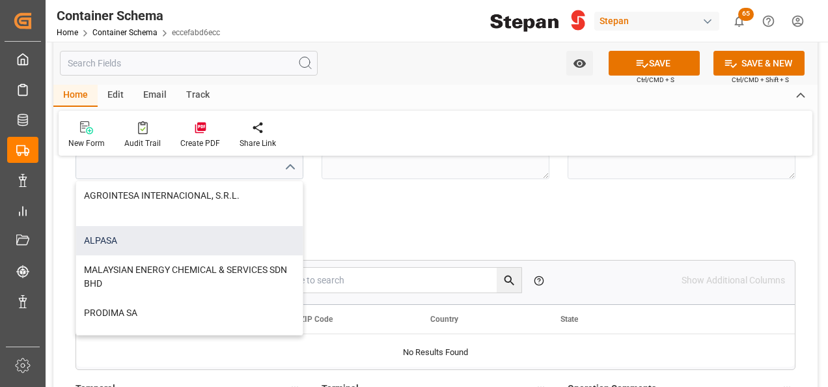
click at [95, 240] on div "ALPASA" at bounding box center [189, 240] width 226 height 29
type input "ALPASA"
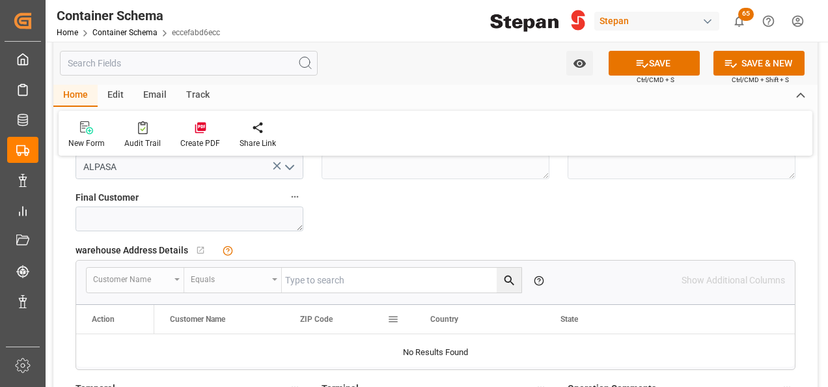
scroll to position [1106, 0]
